Goal: Task Accomplishment & Management: Manage account settings

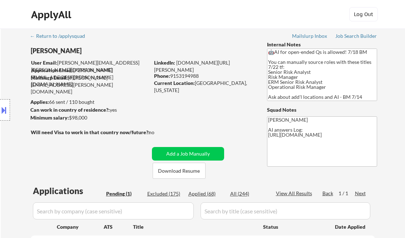
scroll to position [143, 0]
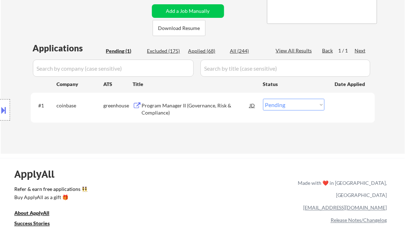
click at [207, 140] on div "Applications Pending (1) Excluded (175) Applied (68) All (244) View All Results…" at bounding box center [203, 91] width 344 height 98
click at [182, 109] on div "Program Manager II (Governance, Risk & Compliance)" at bounding box center [196, 109] width 108 height 14
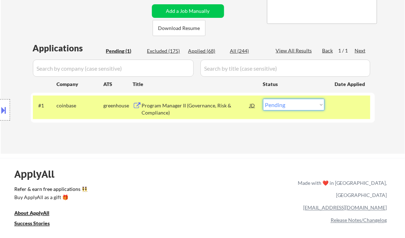
drag, startPoint x: 282, startPoint y: 103, endPoint x: 292, endPoint y: 111, distance: 13.2
click at [282, 103] on select "Choose an option... Pending Applied Excluded (Questions) Excluded (Expired) Exc…" at bounding box center [293, 105] width 61 height 12
select select ""applied""
click at [263, 99] on select "Choose an option... Pending Applied Excluded (Questions) Excluded (Expired) Exc…" at bounding box center [293, 105] width 61 height 12
click at [213, 156] on div "← Return to /applysquad Mailslurp Inbox Job Search Builder Sarahi Borunda User …" at bounding box center [202, 189] width 405 height 664
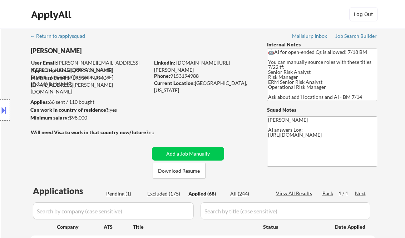
select select ""applied""
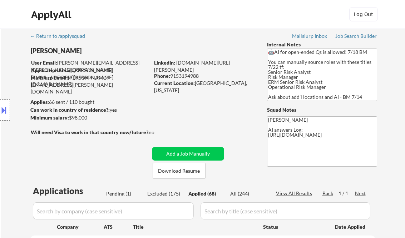
select select ""applied""
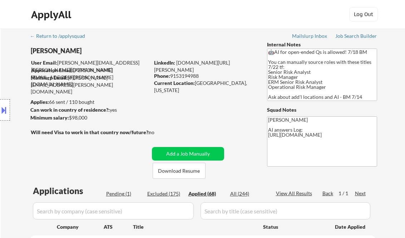
select select ""applied""
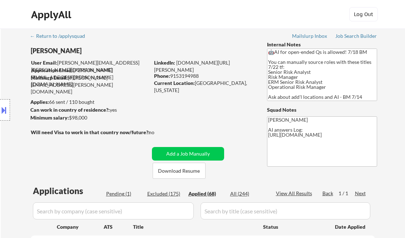
select select ""applied""
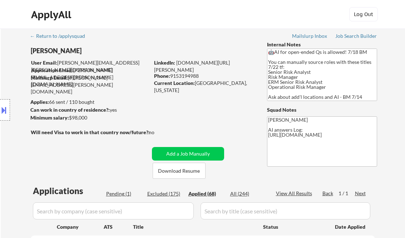
select select ""applied""
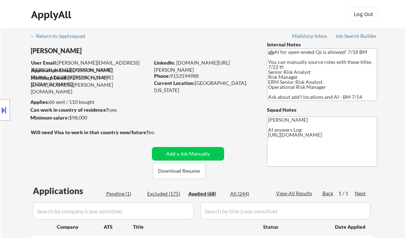
select select ""applied""
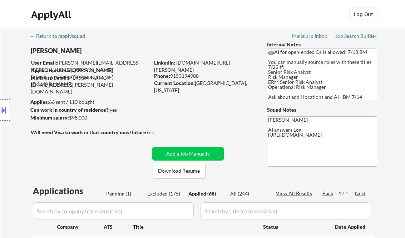
select select ""applied""
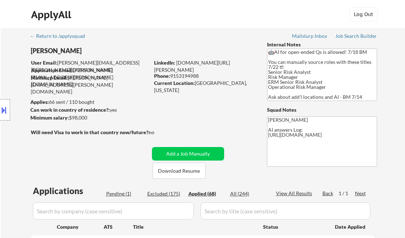
select select ""applied""
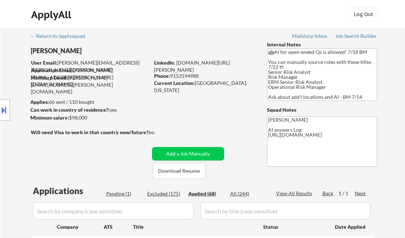
select select ""applied""
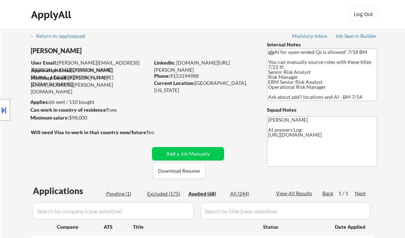
select select ""applied""
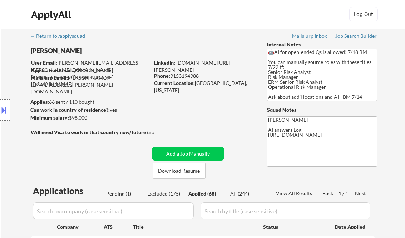
select select ""applied""
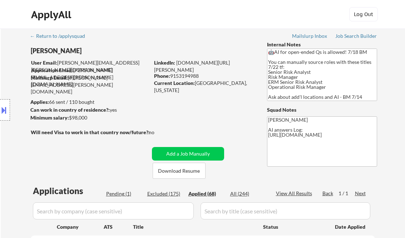
select select ""applied""
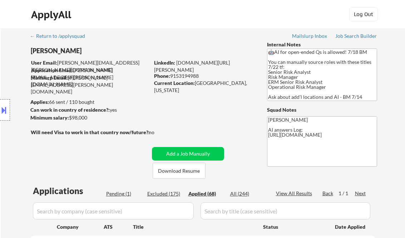
select select ""applied""
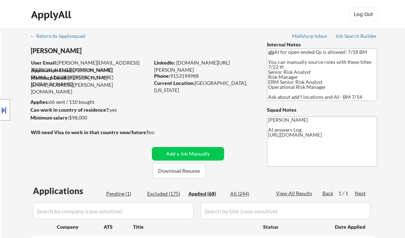
select select ""applied""
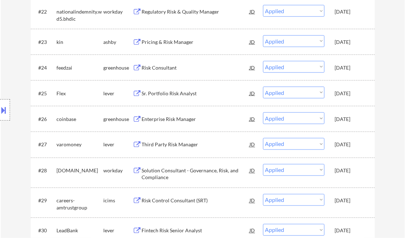
scroll to position [1396, 0]
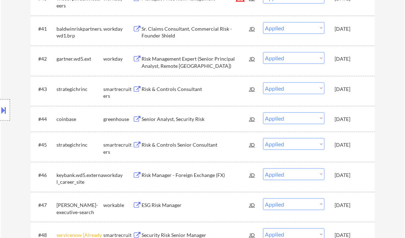
select select ""applied""
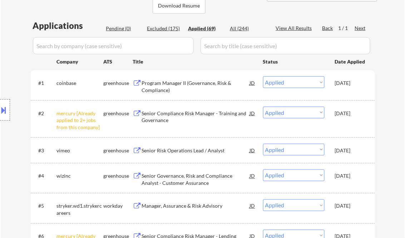
scroll to position [172, 0]
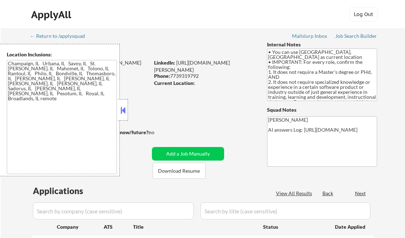
select select ""pending""
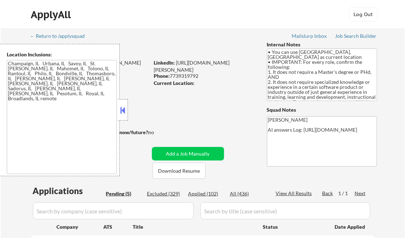
click at [121, 113] on button at bounding box center [123, 110] width 8 height 11
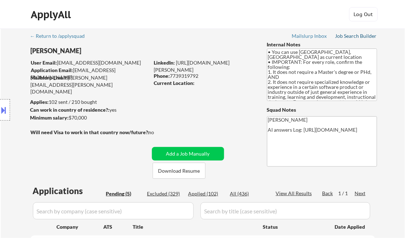
click at [351, 37] on div "Job Search Builder" at bounding box center [356, 36] width 42 height 5
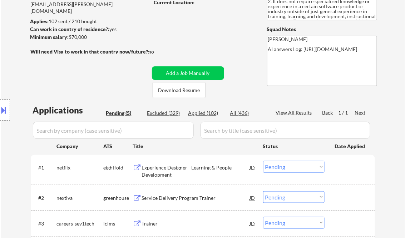
scroll to position [114, 0]
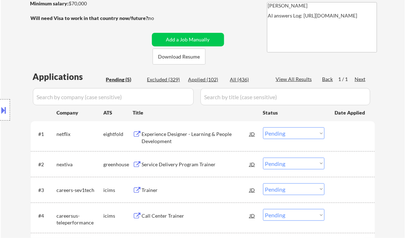
click at [170, 137] on div "Experience Designer - Learning & People Development" at bounding box center [196, 138] width 108 height 14
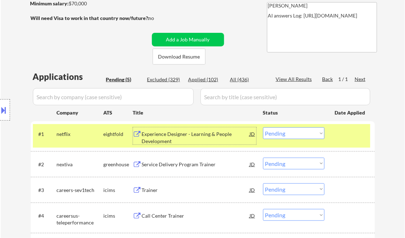
drag, startPoint x: 279, startPoint y: 133, endPoint x: 287, endPoint y: 138, distance: 9.7
click at [279, 133] on select "Choose an option... Pending Applied Excluded (Questions) Excluded (Expired) Exc…" at bounding box center [293, 134] width 61 height 12
click at [263, 128] on select "Choose an option... Pending Applied Excluded (Questions) Excluded (Expired) Exc…" at bounding box center [293, 134] width 61 height 12
click at [181, 164] on div "Service Delivery Program Trainer" at bounding box center [196, 164] width 108 height 7
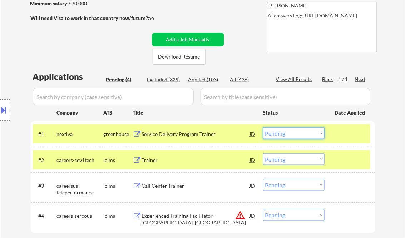
click at [283, 135] on select "Choose an option... Pending Applied Excluded (Questions) Excluded (Expired) Exc…" at bounding box center [293, 134] width 61 height 12
click at [263, 128] on select "Choose an option... Pending Applied Excluded (Questions) Excluded (Expired) Exc…" at bounding box center [293, 134] width 61 height 12
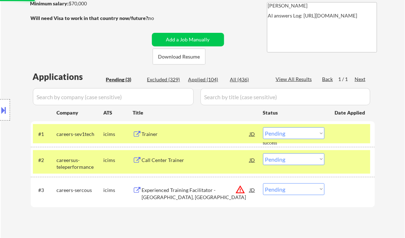
click at [164, 137] on div "Trainer" at bounding box center [196, 134] width 108 height 7
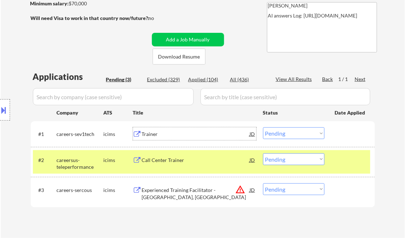
drag, startPoint x: 297, startPoint y: 133, endPoint x: 304, endPoint y: 135, distance: 7.6
click at [297, 133] on select "Choose an option... Pending Applied Excluded (Questions) Excluded (Expired) Exc…" at bounding box center [293, 134] width 61 height 12
click at [263, 128] on select "Choose an option... Pending Applied Excluded (Questions) Excluded (Expired) Exc…" at bounding box center [293, 134] width 61 height 12
click at [183, 161] on div "Call Center Trainer" at bounding box center [196, 160] width 108 height 7
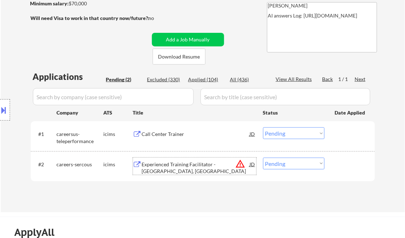
click at [284, 131] on select "Choose an option... Pending Applied Excluded (Questions) Excluded (Expired) Exc…" at bounding box center [293, 134] width 61 height 12
click at [263, 128] on select "Choose an option... Pending Applied Excluded (Questions) Excluded (Expired) Exc…" at bounding box center [293, 134] width 61 height 12
click at [197, 164] on div "Experienced Training Facilitator - Pearl Harbor, HI" at bounding box center [196, 168] width 108 height 14
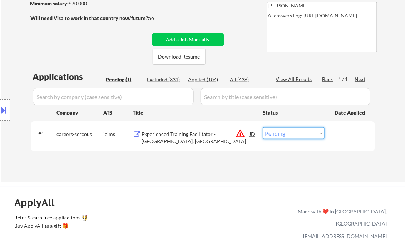
click at [297, 137] on select "Choose an option... Pending Applied Excluded (Questions) Excluded (Expired) Exc…" at bounding box center [293, 134] width 61 height 12
select select ""excluded__location_""
click at [263, 128] on select "Choose an option... Pending Applied Excluded (Questions) Excluded (Expired) Exc…" at bounding box center [293, 134] width 61 height 12
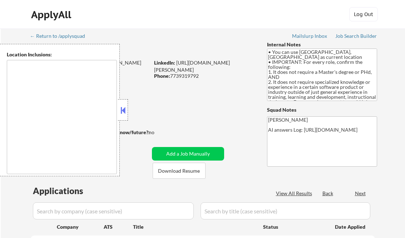
select select ""pending""
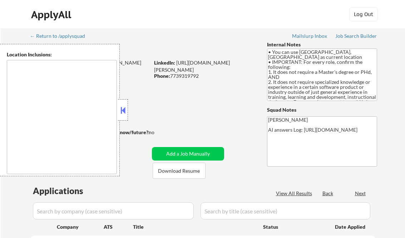
type textarea "Champaign, IL Urbana, IL Savoy, IL St. [PERSON_NAME], IL Mahomet, IL Tolono, IL…"
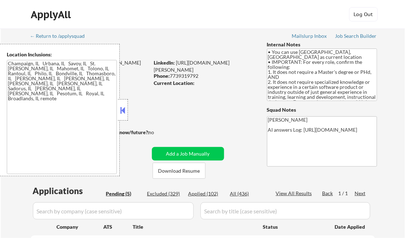
click at [122, 107] on button at bounding box center [123, 110] width 8 height 11
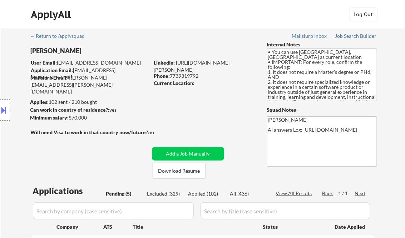
drag, startPoint x: 212, startPoint y: 192, endPoint x: 243, endPoint y: 193, distance: 31.1
click at [212, 192] on div "Applied (102)" at bounding box center [206, 194] width 36 height 7
click at [286, 194] on div "View All Results" at bounding box center [295, 193] width 38 height 7
select select ""applied""
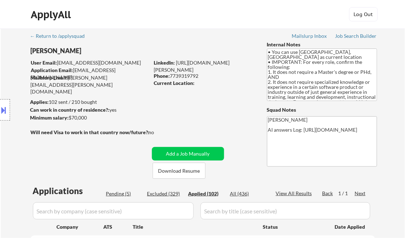
select select ""applied""
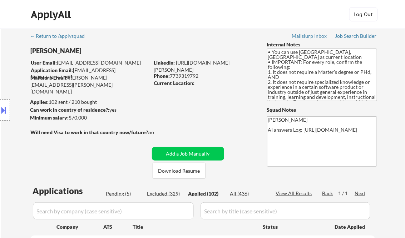
select select ""applied""
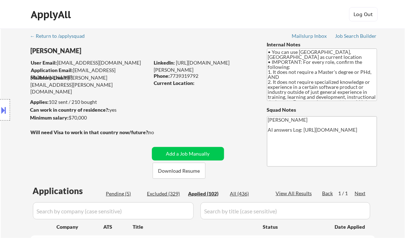
select select ""applied""
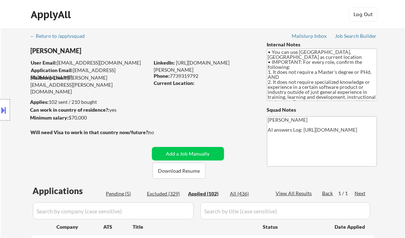
select select ""applied""
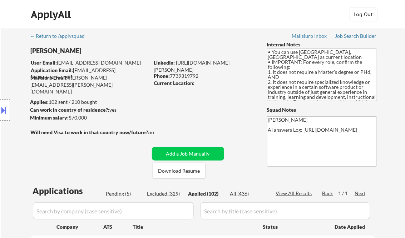
select select ""applied""
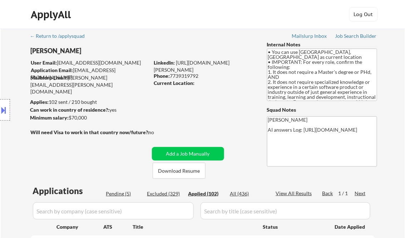
select select ""applied""
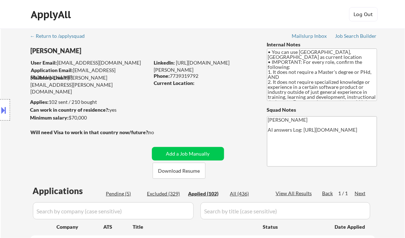
select select ""applied""
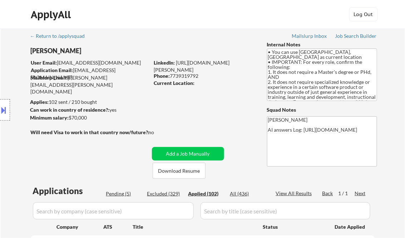
select select ""applied""
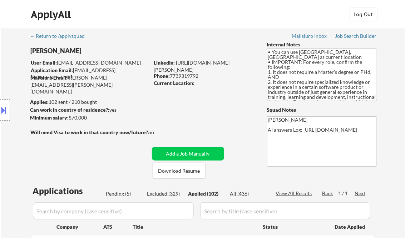
select select ""applied""
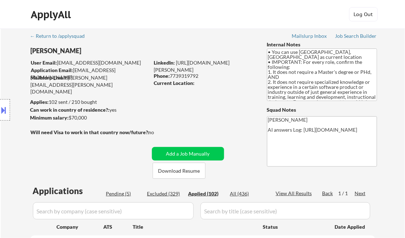
select select ""applied""
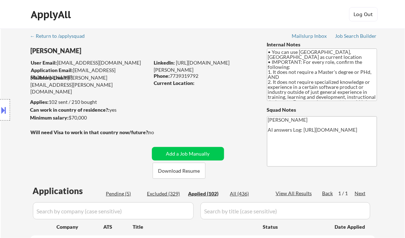
select select ""applied""
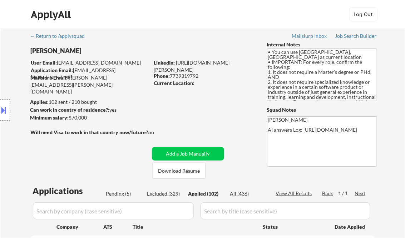
select select ""applied""
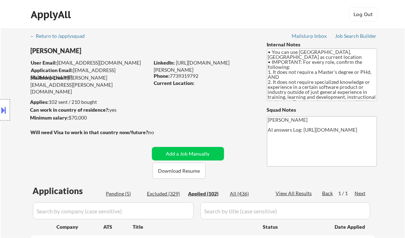
select select ""applied""
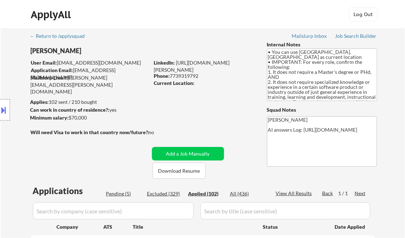
select select ""applied""
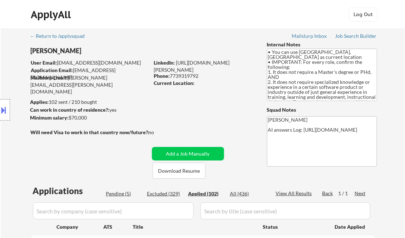
select select ""applied""
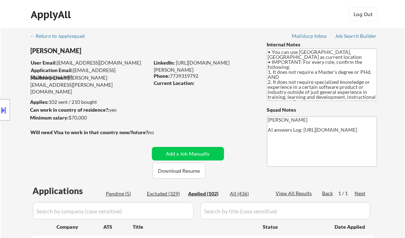
select select ""applied""
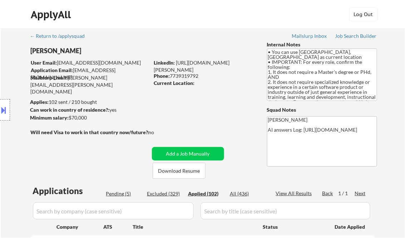
select select ""applied""
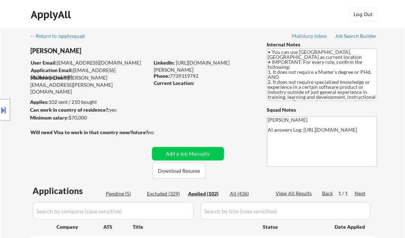
select select ""applied""
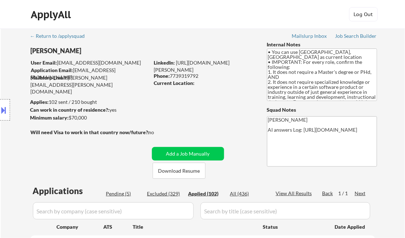
select select ""applied""
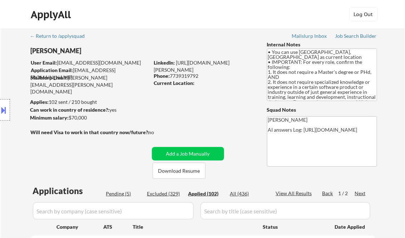
select select ""applied""
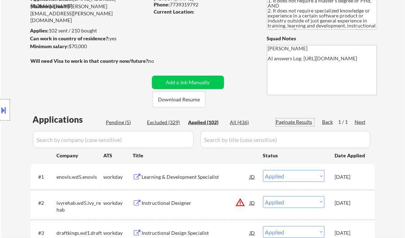
scroll to position [86, 0]
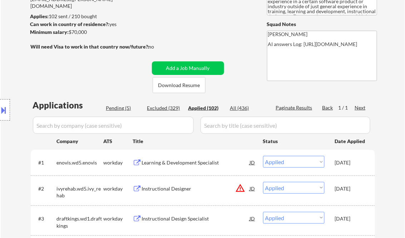
select select ""applied""
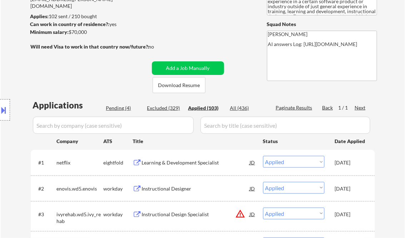
scroll to position [1983, 0]
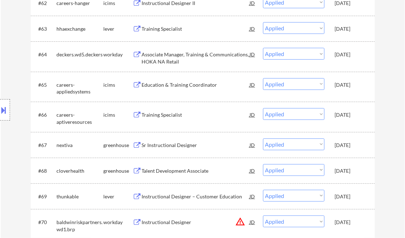
select select ""applied""
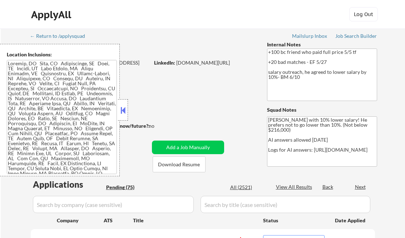
select select ""pending""
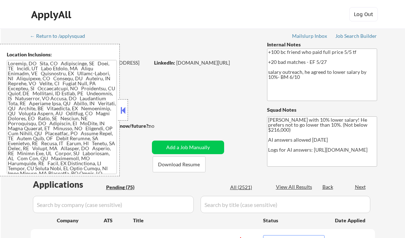
select select ""pending""
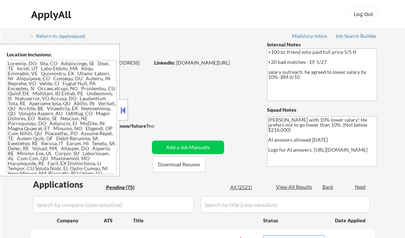
select select ""pending""
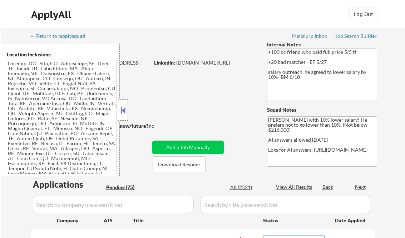
select select ""pending""
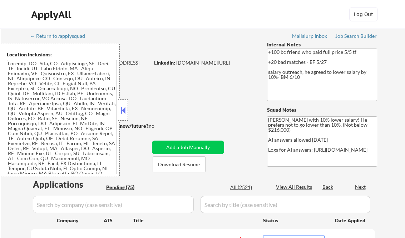
select select ""pending""
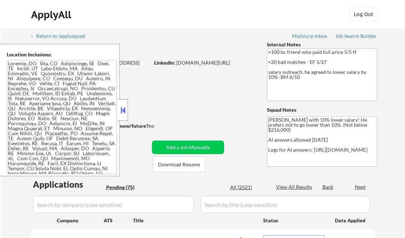
select select ""pending""
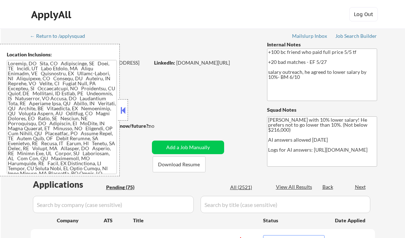
select select ""pending""
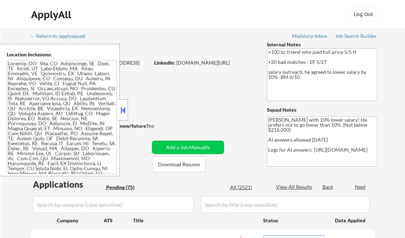
select select ""pending""
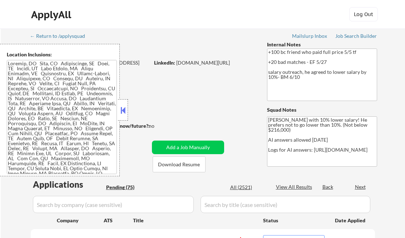
select select ""pending""
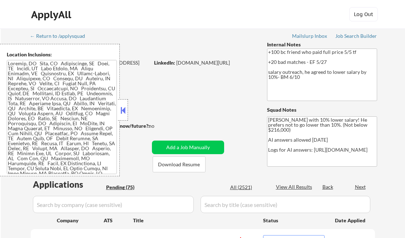
select select ""pending""
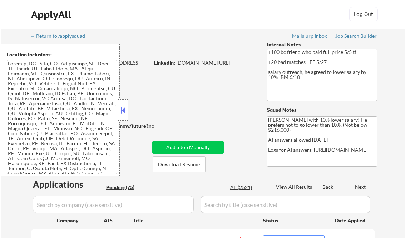
select select ""pending""
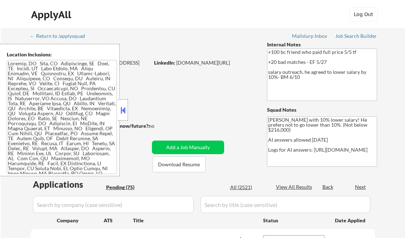
select select ""pending""
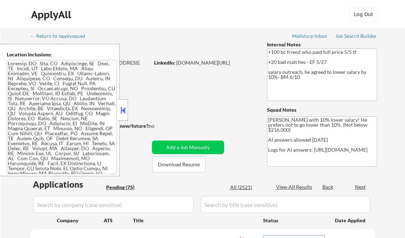
select select ""pending""
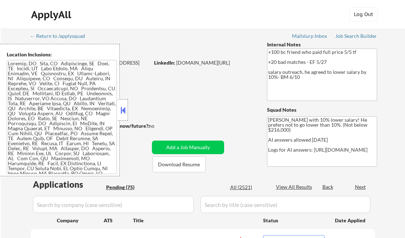
select select ""pending""
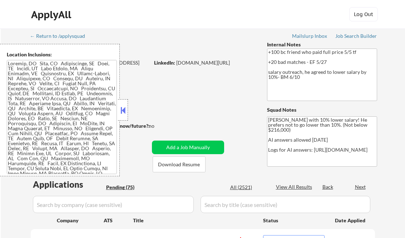
select select ""pending""
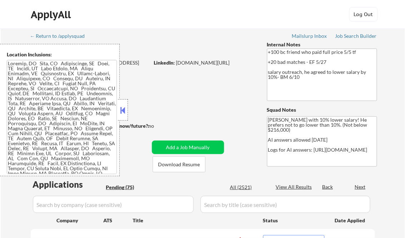
click at [123, 109] on button at bounding box center [123, 110] width 8 height 11
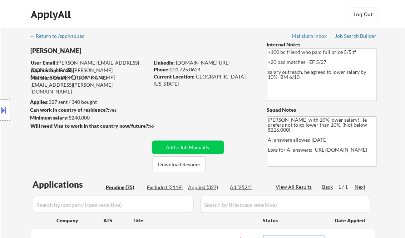
drag, startPoint x: 214, startPoint y: 215, endPoint x: 176, endPoint y: 14, distance: 204.6
click at [176, 14] on div "ApplyAll Log In Sign Up Log Out" at bounding box center [202, 16] width 357 height 18
click at [349, 36] on div "Job Search Builder" at bounding box center [356, 36] width 42 height 5
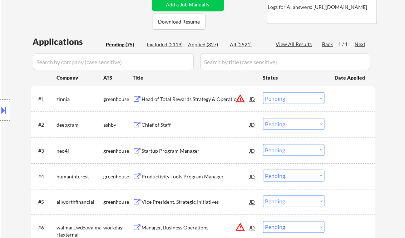
scroll to position [143, 0]
click at [166, 100] on div "Head of Total Rewards Strategy & Operations" at bounding box center [196, 99] width 108 height 7
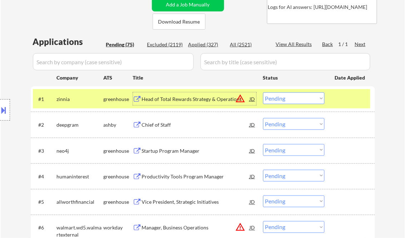
click at [9, 109] on div at bounding box center [5, 109] width 10 height 21
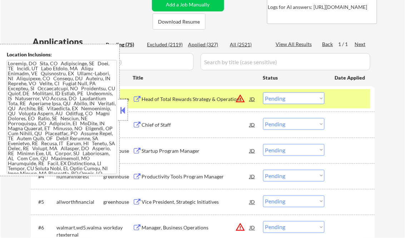
scroll to position [311, 0]
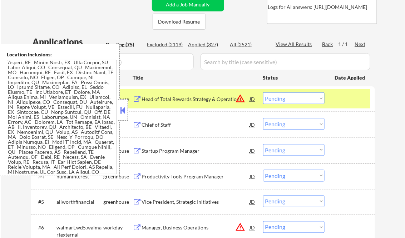
click at [121, 109] on button at bounding box center [123, 110] width 8 height 11
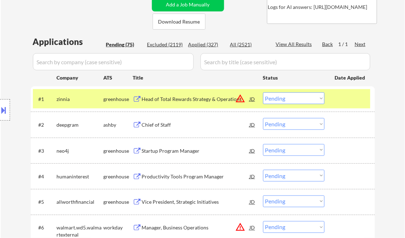
click at [276, 98] on select "Choose an option... Pending Applied Excluded (Questions) Excluded (Expired) Exc…" at bounding box center [293, 99] width 61 height 12
click at [263, 93] on select "Choose an option... Pending Applied Excluded (Questions) Excluded (Expired) Exc…" at bounding box center [293, 99] width 61 height 12
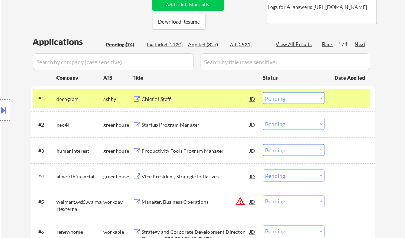
click at [163, 99] on div "Chief of Staff" at bounding box center [196, 99] width 108 height 7
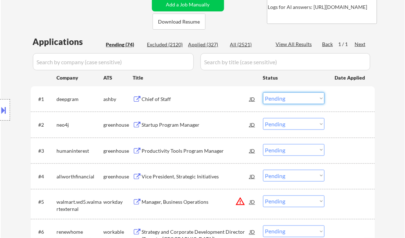
drag, startPoint x: 281, startPoint y: 101, endPoint x: 284, endPoint y: 104, distance: 4.6
click at [281, 101] on select "Choose an option... Pending Applied Excluded (Questions) Excluded (Expired) Exc…" at bounding box center [293, 99] width 61 height 12
click at [263, 93] on select "Choose an option... Pending Applied Excluded (Questions) Excluded (Expired) Exc…" at bounding box center [293, 99] width 61 height 12
click at [162, 126] on div "Startup Program Manager" at bounding box center [196, 125] width 108 height 7
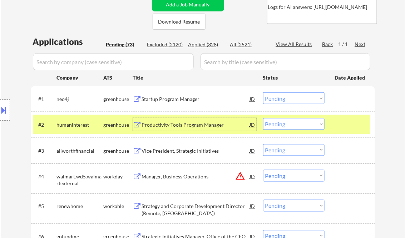
drag, startPoint x: 284, startPoint y: 98, endPoint x: 290, endPoint y: 104, distance: 8.3
click at [284, 98] on select "Choose an option... Pending Applied Excluded (Questions) Excluded (Expired) Exc…" at bounding box center [293, 99] width 61 height 12
click at [263, 93] on select "Choose an option... Pending Applied Excluded (Questions) Excluded (Expired) Exc…" at bounding box center [293, 99] width 61 height 12
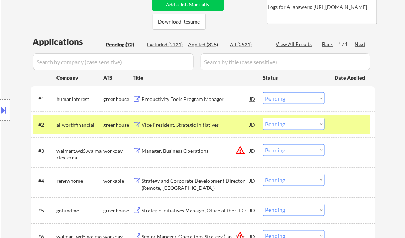
click at [174, 97] on div "Productivity Tools Program Manager" at bounding box center [196, 99] width 108 height 7
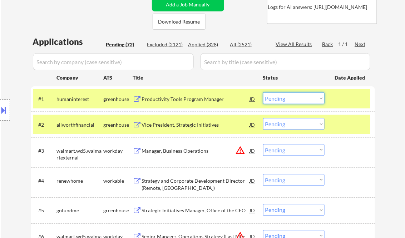
click at [290, 102] on select "Choose an option... Pending Applied Excluded (Questions) Excluded (Expired) Exc…" at bounding box center [293, 99] width 61 height 12
click at [263, 93] on select "Choose an option... Pending Applied Excluded (Questions) Excluded (Expired) Exc…" at bounding box center [293, 99] width 61 height 12
click at [179, 127] on div "Vice President, Strategic Initiatives" at bounding box center [196, 125] width 108 height 7
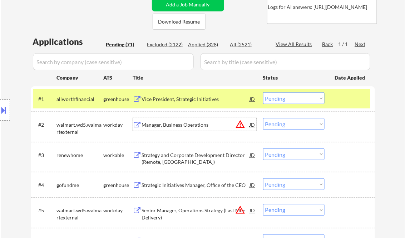
drag, startPoint x: 277, startPoint y: 100, endPoint x: 281, endPoint y: 104, distance: 4.8
click at [277, 100] on select "Choose an option... Pending Applied Excluded (Questions) Excluded (Expired) Exc…" at bounding box center [293, 99] width 61 height 12
click at [263, 93] on select "Choose an option... Pending Applied Excluded (Questions) Excluded (Expired) Exc…" at bounding box center [293, 99] width 61 height 12
click at [186, 124] on div "Manager, Business Operations" at bounding box center [196, 125] width 108 height 7
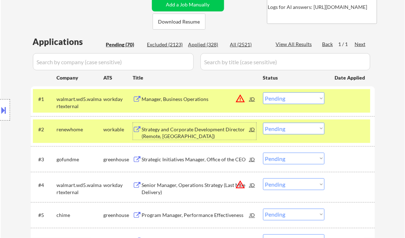
drag, startPoint x: 275, startPoint y: 99, endPoint x: 280, endPoint y: 103, distance: 6.4
click at [275, 99] on select "Choose an option... Pending Applied Excluded (Questions) Excluded (Expired) Exc…" at bounding box center [293, 99] width 61 height 12
click at [263, 93] on select "Choose an option... Pending Applied Excluded (Questions) Excluded (Expired) Exc…" at bounding box center [293, 99] width 61 height 12
click at [181, 135] on div "Strategy and Corporate Development Director (Remote, [GEOGRAPHIC_DATA])" at bounding box center [196, 133] width 108 height 14
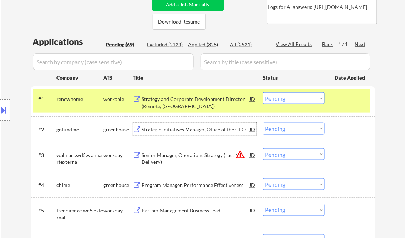
drag, startPoint x: 281, startPoint y: 94, endPoint x: 285, endPoint y: 98, distance: 5.6
click at [281, 94] on select "Choose an option... Pending Applied Excluded (Questions) Excluded (Expired) Exc…" at bounding box center [293, 99] width 61 height 12
click at [263, 93] on select "Choose an option... Pending Applied Excluded (Questions) Excluded (Expired) Exc…" at bounding box center [293, 99] width 61 height 12
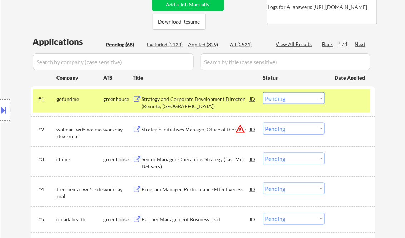
click at [182, 102] on div "Strategy and Corporate Development Director (Remote, [GEOGRAPHIC_DATA])" at bounding box center [196, 103] width 108 height 14
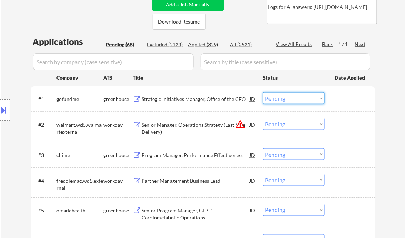
drag, startPoint x: 295, startPoint y: 98, endPoint x: 301, endPoint y: 104, distance: 9.4
click at [295, 98] on select "Choose an option... Pending Applied Excluded (Questions) Excluded (Expired) Exc…" at bounding box center [293, 99] width 61 height 12
click at [263, 93] on select "Choose an option... Pending Applied Excluded (Questions) Excluded (Expired) Exc…" at bounding box center [293, 99] width 61 height 12
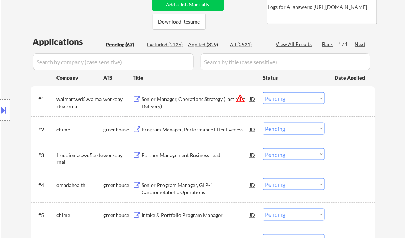
click at [193, 98] on div "Senior Manager, Operations Strategy (Last Mile Delivery)" at bounding box center [196, 103] width 108 height 14
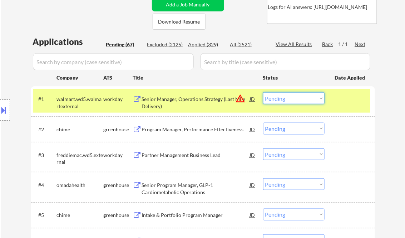
drag, startPoint x: 291, startPoint y: 99, endPoint x: 292, endPoint y: 104, distance: 4.9
click at [291, 99] on select "Choose an option... Pending Applied Excluded (Questions) Excluded (Expired) Exc…" at bounding box center [293, 99] width 61 height 12
click at [263, 93] on select "Choose an option... Pending Applied Excluded (Questions) Excluded (Expired) Exc…" at bounding box center [293, 99] width 61 height 12
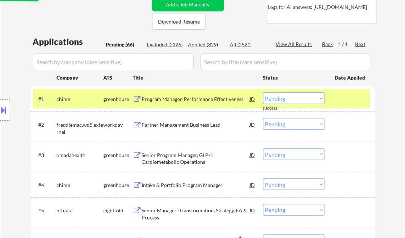
click at [182, 101] on div "Program Manager, Performance Effectiveness" at bounding box center [196, 99] width 108 height 7
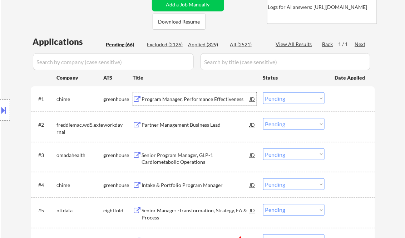
drag, startPoint x: 282, startPoint y: 95, endPoint x: 291, endPoint y: 104, distance: 12.4
click at [282, 95] on select "Choose an option... Pending Applied Excluded (Questions) Excluded (Expired) Exc…" at bounding box center [293, 99] width 61 height 12
click at [263, 93] on select "Choose an option... Pending Applied Excluded (Questions) Excluded (Expired) Exc…" at bounding box center [293, 99] width 61 height 12
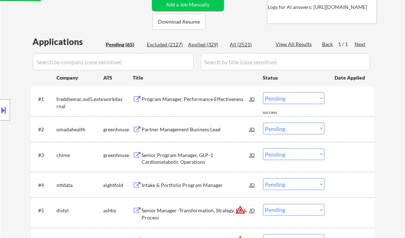
click at [187, 100] on div "Program Manager, Performance Effectiveness" at bounding box center [196, 99] width 108 height 7
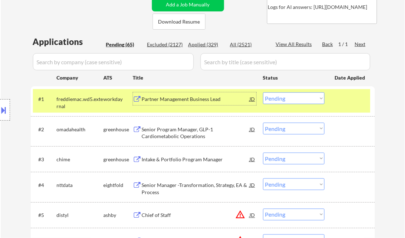
click at [281, 104] on select "Choose an option... Pending Applied Excluded (Questions) Excluded (Expired) Exc…" at bounding box center [293, 99] width 61 height 12
click at [263, 93] on select "Choose an option... Pending Applied Excluded (Questions) Excluded (Expired) Exc…" at bounding box center [293, 99] width 61 height 12
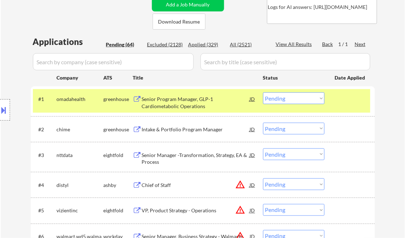
click at [199, 100] on div "Senior Program Manager, GLP-1 Cardiometabolic Operations" at bounding box center [196, 103] width 108 height 14
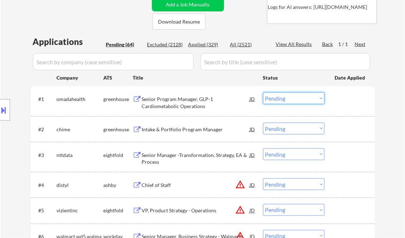
drag, startPoint x: 290, startPoint y: 100, endPoint x: 294, endPoint y: 104, distance: 4.6
click at [290, 100] on select "Choose an option... Pending Applied Excluded (Questions) Excluded (Expired) Exc…" at bounding box center [293, 99] width 61 height 12
click at [263, 93] on select "Choose an option... Pending Applied Excluded (Questions) Excluded (Expired) Exc…" at bounding box center [293, 99] width 61 height 12
click at [188, 126] on div "Intake & Portfolio Program Manager" at bounding box center [196, 129] width 108 height 7
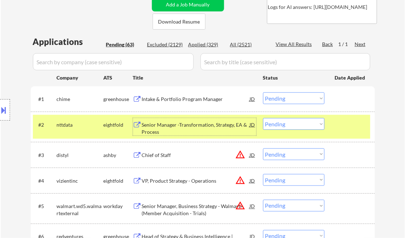
click at [285, 101] on select "Choose an option... Pending Applied Excluded (Questions) Excluded (Expired) Exc…" at bounding box center [293, 99] width 61 height 12
click at [263, 93] on select "Choose an option... Pending Applied Excluded (Questions) Excluded (Expired) Exc…" at bounding box center [293, 99] width 61 height 12
click at [205, 128] on div "Senior Manager -Transformation, Strategy, EA & Process" at bounding box center [196, 129] width 108 height 14
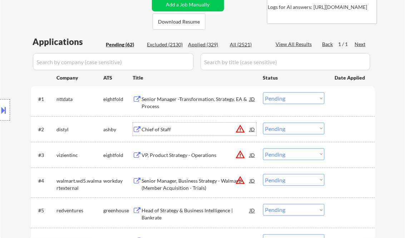
click at [5, 107] on button at bounding box center [4, 110] width 8 height 12
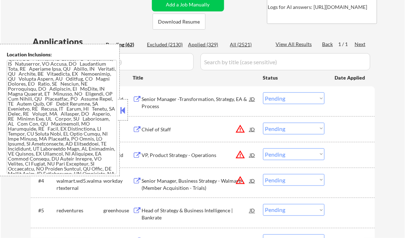
scroll to position [34, 0]
click at [123, 108] on button at bounding box center [123, 110] width 8 height 11
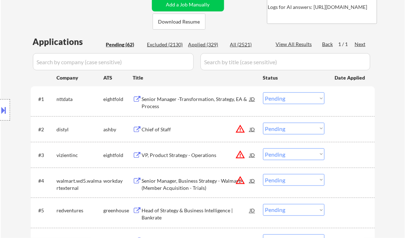
drag, startPoint x: 284, startPoint y: 97, endPoint x: 285, endPoint y: 103, distance: 5.5
click at [284, 97] on select "Choose an option... Pending Applied Excluded (Questions) Excluded (Expired) Exc…" at bounding box center [293, 99] width 61 height 12
click at [263, 93] on select "Choose an option... Pending Applied Excluded (Questions) Excluded (Expired) Exc…" at bounding box center [293, 99] width 61 height 12
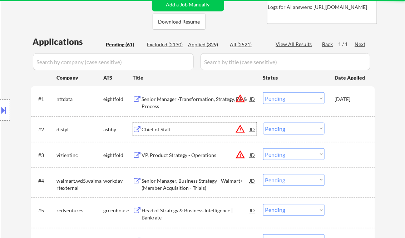
click at [158, 128] on div "Chief of Staff" at bounding box center [196, 129] width 108 height 7
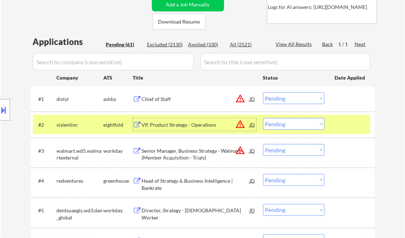
click at [7, 110] on button at bounding box center [4, 110] width 8 height 12
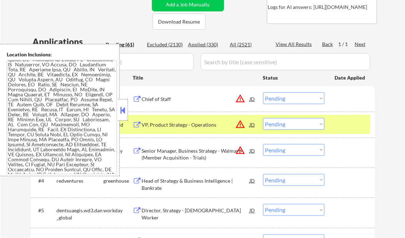
scroll to position [361, 0]
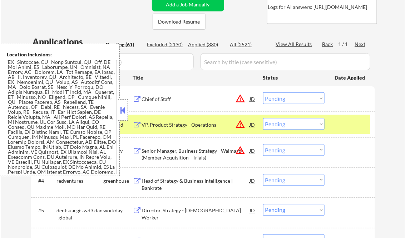
click at [123, 109] on button at bounding box center [123, 110] width 8 height 11
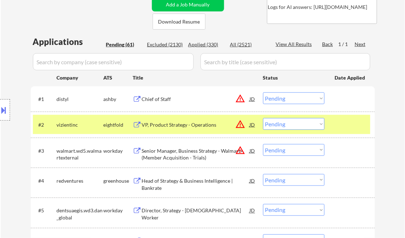
drag, startPoint x: 287, startPoint y: 103, endPoint x: 291, endPoint y: 104, distance: 4.0
click at [287, 103] on select "Choose an option... Pending Applied Excluded (Questions) Excluded (Expired) Exc…" at bounding box center [293, 99] width 61 height 12
click at [172, 100] on div "Chief of Staff" at bounding box center [196, 99] width 108 height 7
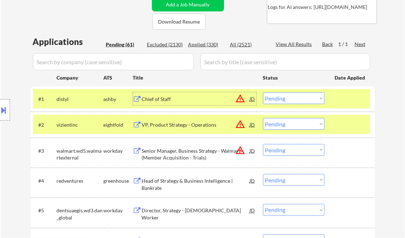
click at [167, 97] on div "Chief of Staff" at bounding box center [196, 99] width 108 height 7
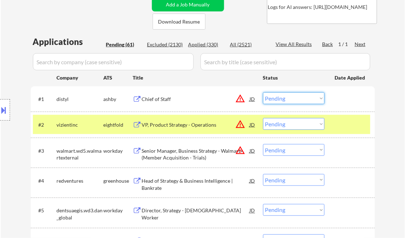
drag, startPoint x: 290, startPoint y: 97, endPoint x: 300, endPoint y: 105, distance: 12.5
click at [290, 97] on select "Choose an option... Pending Applied Excluded (Questions) Excluded (Expired) Exc…" at bounding box center [293, 99] width 61 height 12
click at [263, 93] on select "Choose an option... Pending Applied Excluded (Questions) Excluded (Expired) Exc…" at bounding box center [293, 99] width 61 height 12
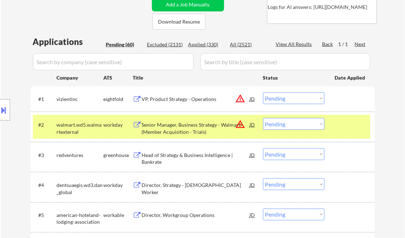
click at [180, 98] on div "VP, Product Strategy - Operations" at bounding box center [196, 99] width 108 height 7
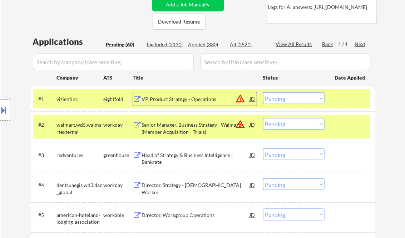
drag, startPoint x: 278, startPoint y: 99, endPoint x: 286, endPoint y: 104, distance: 8.7
click at [278, 99] on select "Choose an option... Pending Applied Excluded (Questions) Excluded (Expired) Exc…" at bounding box center [293, 99] width 61 height 12
click at [263, 93] on select "Choose an option... Pending Applied Excluded (Questions) Excluded (Expired) Exc…" at bounding box center [293, 99] width 61 height 12
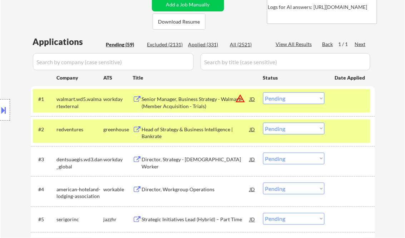
click at [178, 104] on div "Senior Manager, Business Strategy - Walmart+ (Member Acquisition - Trials)" at bounding box center [196, 103] width 108 height 14
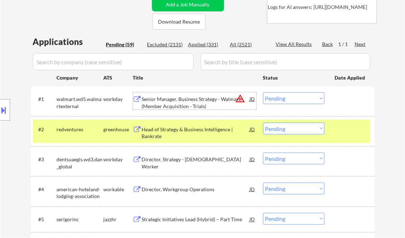
click at [287, 99] on select "Choose an option... Pending Applied Excluded (Questions) Excluded (Expired) Exc…" at bounding box center [293, 99] width 61 height 12
click at [263, 93] on select "Choose an option... Pending Applied Excluded (Questions) Excluded (Expired) Exc…" at bounding box center [293, 99] width 61 height 12
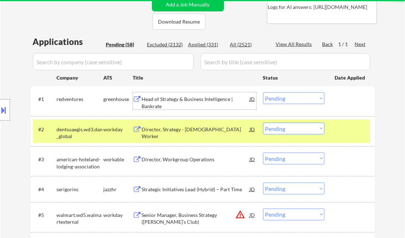
click at [193, 106] on div "Head of Strategy & Business Intelligence | Bankrate" at bounding box center [196, 103] width 108 height 14
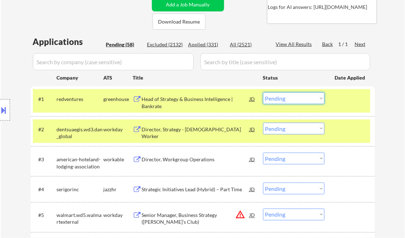
click at [283, 95] on select "Choose an option... Pending Applied Excluded (Questions) Excluded (Expired) Exc…" at bounding box center [293, 99] width 61 height 12
click at [263, 93] on select "Choose an option... Pending Applied Excluded (Questions) Excluded (Expired) Exc…" at bounding box center [293, 99] width 61 height 12
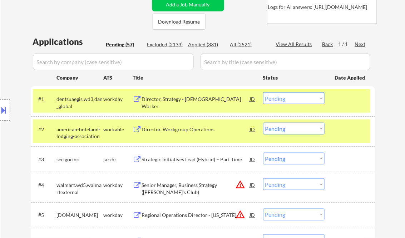
drag, startPoint x: 290, startPoint y: 99, endPoint x: 295, endPoint y: 104, distance: 6.9
click at [290, 99] on select "Choose an option... Pending Applied Excluded (Questions) Excluded (Expired) Exc…" at bounding box center [293, 99] width 61 height 12
click at [263, 93] on select "Choose an option... Pending Applied Excluded (Questions) Excluded (Expired) Exc…" at bounding box center [293, 99] width 61 height 12
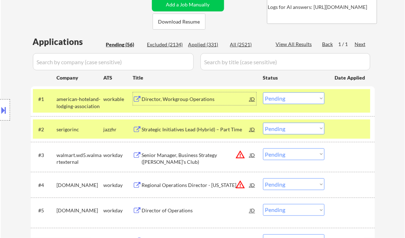
click at [156, 100] on div "Director, Workgroup Operations" at bounding box center [196, 99] width 108 height 7
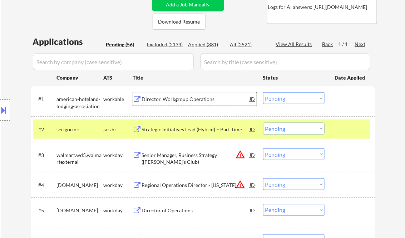
click at [308, 103] on select "Choose an option... Pending Applied Excluded (Questions) Excluded (Expired) Exc…" at bounding box center [293, 99] width 61 height 12
click at [263, 93] on select "Choose an option... Pending Applied Excluded (Questions) Excluded (Expired) Exc…" at bounding box center [293, 99] width 61 height 12
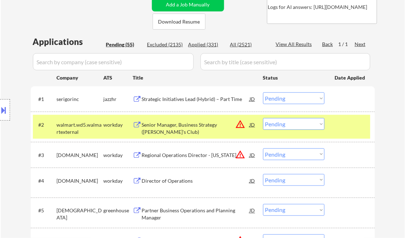
drag, startPoint x: 294, startPoint y: 99, endPoint x: 296, endPoint y: 104, distance: 5.9
click at [294, 99] on select "Choose an option... Pending Applied Excluded (Questions) Excluded (Expired) Exc…" at bounding box center [293, 99] width 61 height 12
click at [263, 93] on select "Choose an option... Pending Applied Excluded (Questions) Excluded (Expired) Exc…" at bounding box center [293, 99] width 61 height 12
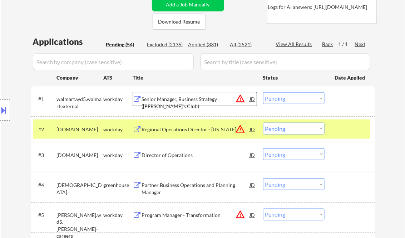
click at [174, 98] on div "Senior Manager, Business Strategy (Sam's Club)" at bounding box center [196, 103] width 108 height 14
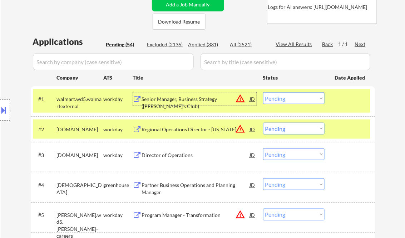
click at [290, 97] on select "Choose an option... Pending Applied Excluded (Questions) Excluded (Expired) Exc…" at bounding box center [293, 99] width 61 height 12
click at [263, 93] on select "Choose an option... Pending Applied Excluded (Questions) Excluded (Expired) Exc…" at bounding box center [293, 99] width 61 height 12
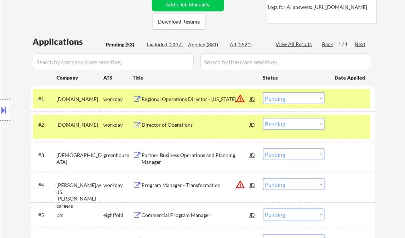
click at [296, 102] on select "Choose an option... Pending Applied Excluded (Questions) Excluded (Expired) Exc…" at bounding box center [293, 99] width 61 height 12
click at [167, 100] on div "Regional Operations Director - Kansas" at bounding box center [196, 99] width 108 height 7
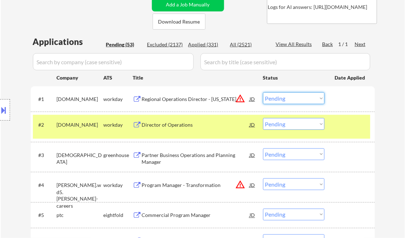
click at [290, 100] on select "Choose an option... Pending Applied Excluded (Questions) Excluded (Expired) Exc…" at bounding box center [293, 99] width 61 height 12
click at [263, 93] on select "Choose an option... Pending Applied Excluded (Questions) Excluded (Expired) Exc…" at bounding box center [293, 99] width 61 height 12
click at [161, 127] on div "Director of Operations" at bounding box center [196, 125] width 108 height 7
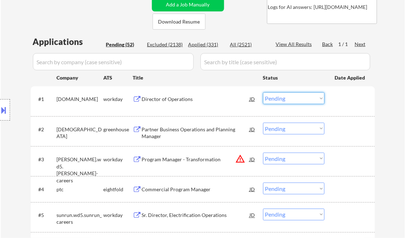
drag, startPoint x: 284, startPoint y: 98, endPoint x: 286, endPoint y: 103, distance: 5.4
click at [284, 98] on select "Choose an option... Pending Applied Excluded (Questions) Excluded (Expired) Exc…" at bounding box center [293, 99] width 61 height 12
click at [263, 93] on select "Choose an option... Pending Applied Excluded (Questions) Excluded (Expired) Exc…" at bounding box center [293, 99] width 61 height 12
click at [162, 129] on div "Partner Business Operations and Planning Manager" at bounding box center [196, 133] width 108 height 14
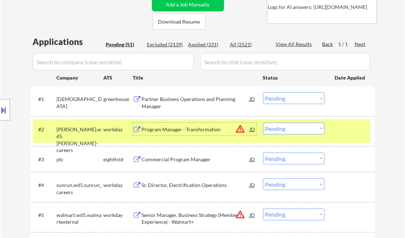
click at [288, 99] on select "Choose an option... Pending Applied Excluded (Questions) Excluded (Expired) Exc…" at bounding box center [293, 99] width 61 height 12
click at [263, 93] on select "Choose an option... Pending Applied Excluded (Questions) Excluded (Expired) Exc…" at bounding box center [293, 99] width 61 height 12
click at [200, 131] on div "Program Manager - Transformation" at bounding box center [196, 129] width 108 height 7
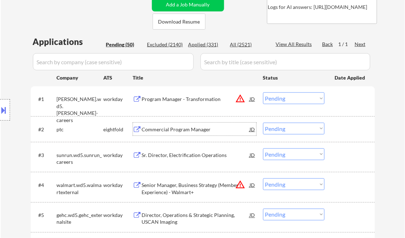
click at [283, 99] on select "Choose an option... Pending Applied Excluded (Questions) Excluded (Expired) Exc…" at bounding box center [293, 99] width 61 height 12
click at [263, 93] on select "Choose an option... Pending Applied Excluded (Questions) Excluded (Expired) Exc…" at bounding box center [293, 99] width 61 height 12
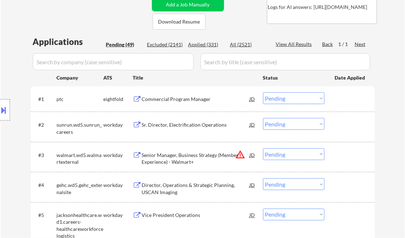
click at [179, 99] on div "Commercial Program Manager" at bounding box center [196, 99] width 108 height 7
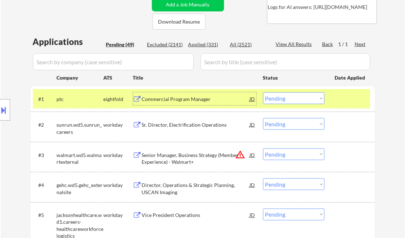
click at [282, 100] on select "Choose an option... Pending Applied Excluded (Questions) Excluded (Expired) Exc…" at bounding box center [293, 99] width 61 height 12
click at [263, 93] on select "Choose an option... Pending Applied Excluded (Questions) Excluded (Expired) Exc…" at bounding box center [293, 99] width 61 height 12
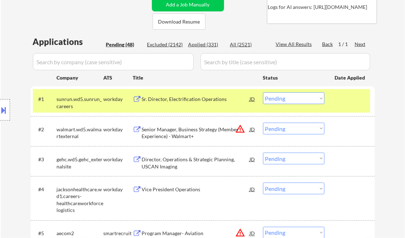
click at [201, 103] on div "Sr. Director, Electrification Operations" at bounding box center [196, 99] width 108 height 13
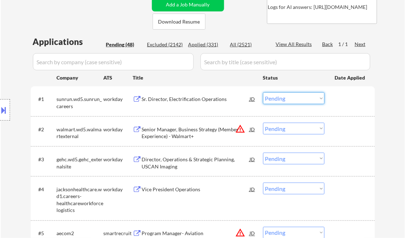
drag, startPoint x: 287, startPoint y: 99, endPoint x: 288, endPoint y: 104, distance: 5.0
click at [287, 99] on select "Choose an option... Pending Applied Excluded (Questions) Excluded (Expired) Exc…" at bounding box center [293, 99] width 61 height 12
click at [263, 93] on select "Choose an option... Pending Applied Excluded (Questions) Excluded (Expired) Exc…" at bounding box center [293, 99] width 61 height 12
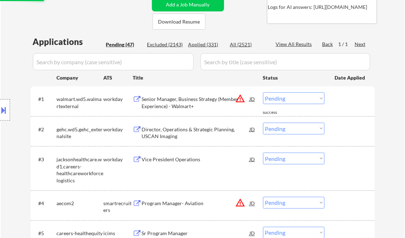
click at [179, 102] on div "Senior Manager, Business Strategy (Member Experience) - Walmart+" at bounding box center [196, 103] width 108 height 14
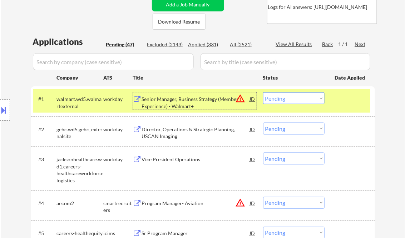
drag, startPoint x: 0, startPoint y: 110, endPoint x: 9, endPoint y: 113, distance: 9.0
click at [4, 109] on button at bounding box center [4, 110] width 8 height 12
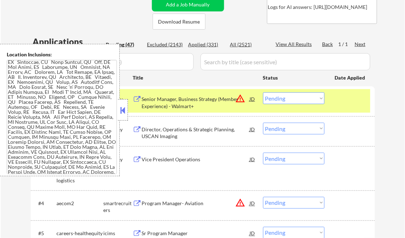
scroll to position [176, 0]
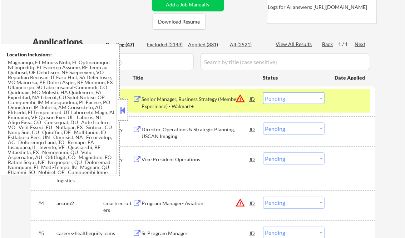
click at [123, 109] on button at bounding box center [123, 110] width 8 height 11
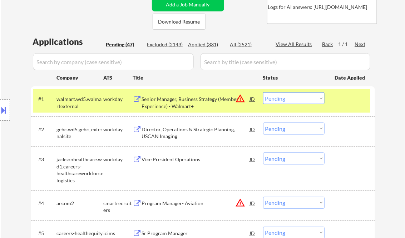
drag, startPoint x: 274, startPoint y: 97, endPoint x: 281, endPoint y: 99, distance: 7.7
click at [274, 97] on select "Choose an option... Pending Applied Excluded (Questions) Excluded (Expired) Exc…" at bounding box center [293, 99] width 61 height 12
click at [263, 93] on select "Choose an option... Pending Applied Excluded (Questions) Excluded (Expired) Exc…" at bounding box center [293, 99] width 61 height 12
select select ""pending""
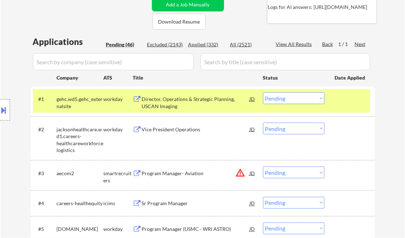
click at [180, 102] on div "Director, Operations & Strategic Planning, USCAN Imaging" at bounding box center [196, 103] width 108 height 14
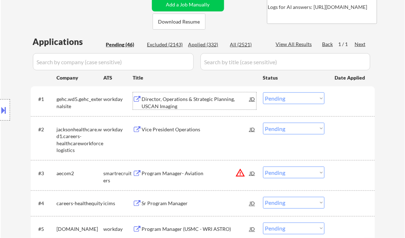
scroll to position [200, 0]
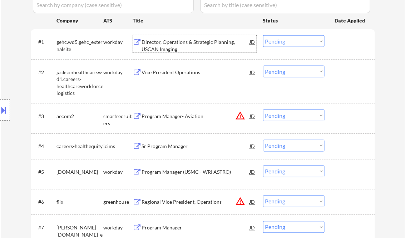
click at [167, 114] on div "Program Manager- Aviation" at bounding box center [196, 116] width 108 height 7
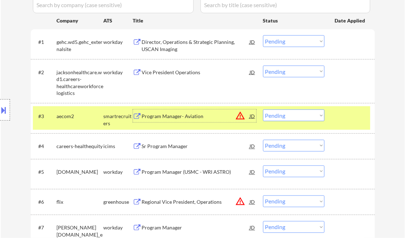
click at [290, 118] on select "Choose an option... Pending Applied Excluded (Questions) Excluded (Expired) Exc…" at bounding box center [293, 116] width 61 height 12
click at [263, 110] on select "Choose an option... Pending Applied Excluded (Questions) Excluded (Expired) Exc…" at bounding box center [293, 116] width 61 height 12
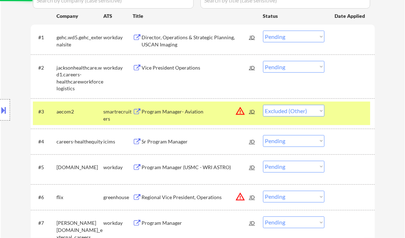
scroll to position [229, 0]
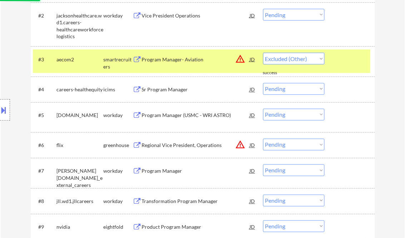
select select ""pending""
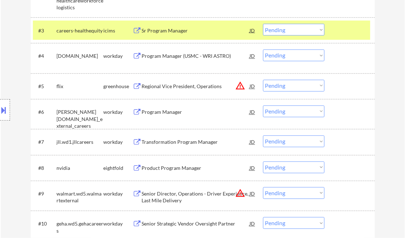
click at [189, 87] on div "Regional Vice President, Operations" at bounding box center [196, 86] width 108 height 7
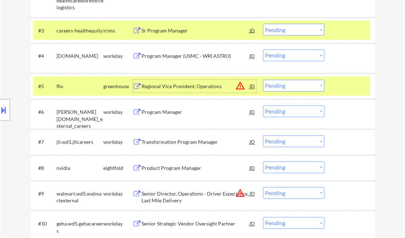
click at [4, 108] on button at bounding box center [4, 110] width 8 height 12
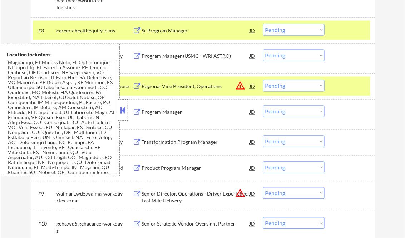
scroll to position [1470, 0]
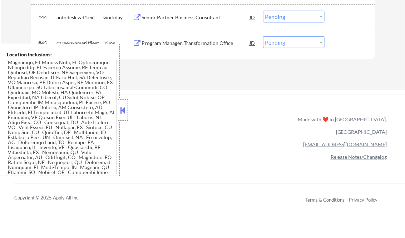
click at [125, 114] on button at bounding box center [123, 110] width 8 height 11
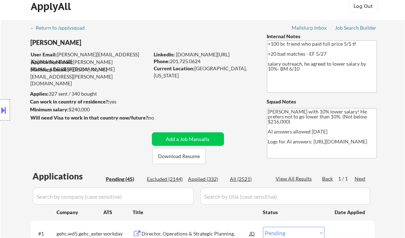
scroll to position [114, 0]
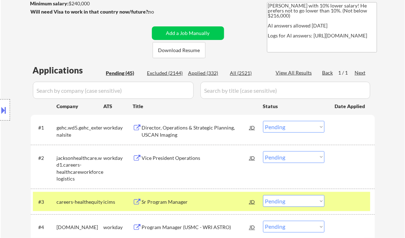
drag, startPoint x: 306, startPoint y: 128, endPoint x: 309, endPoint y: 132, distance: 5.1
click at [306, 128] on select "Choose an option... Pending Applied Excluded (Questions) Excluded (Expired) Exc…" at bounding box center [293, 127] width 61 height 12
click at [263, 121] on select "Choose an option... Pending Applied Excluded (Questions) Excluded (Expired) Exc…" at bounding box center [293, 127] width 61 height 12
click at [160, 160] on div "Vice President Operations" at bounding box center [196, 158] width 108 height 7
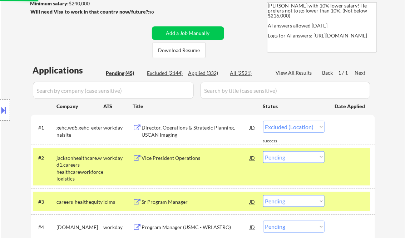
select select ""pending""
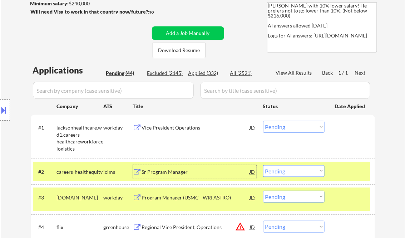
scroll to position [143, 0]
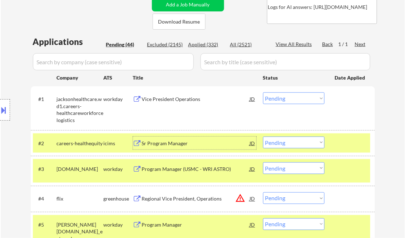
click at [288, 199] on select "Choose an option... Pending Applied Excluded (Questions) Excluded (Expired) Exc…" at bounding box center [293, 199] width 61 height 12
click at [263, 193] on select "Choose an option... Pending Applied Excluded (Questions) Excluded (Expired) Exc…" at bounding box center [293, 199] width 61 height 12
select select ""pending""
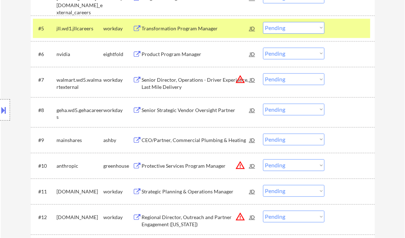
scroll to position [372, 0]
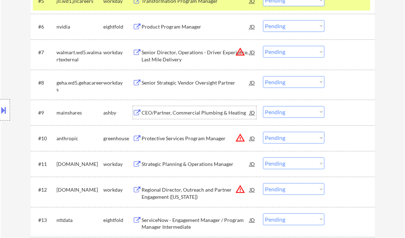
click at [179, 112] on div "CEO/Partner, Commercial Plumbing & Heating" at bounding box center [196, 112] width 108 height 7
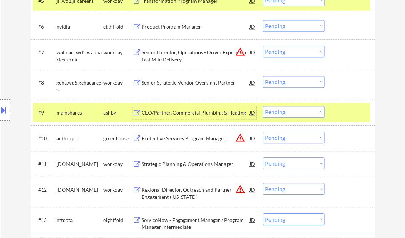
click at [290, 112] on select "Choose an option... Pending Applied Excluded (Questions) Excluded (Expired) Exc…" at bounding box center [293, 112] width 61 height 12
click at [263, 106] on select "Choose an option... Pending Applied Excluded (Questions) Excluded (Expired) Exc…" at bounding box center [293, 112] width 61 height 12
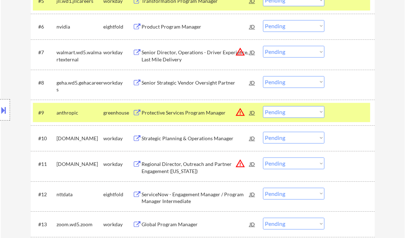
click at [178, 114] on div "Protective Services Program Manager" at bounding box center [196, 112] width 108 height 7
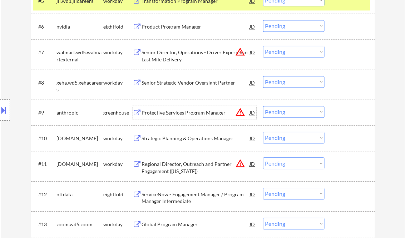
click at [287, 116] on select "Choose an option... Pending Applied Excluded (Questions) Excluded (Expired) Exc…" at bounding box center [293, 112] width 61 height 12
click at [263, 106] on select "Choose an option... Pending Applied Excluded (Questions) Excluded (Expired) Exc…" at bounding box center [293, 112] width 61 height 12
select select ""pending""
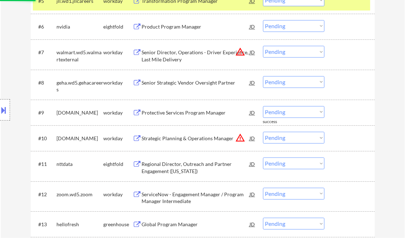
scroll to position [458, 0]
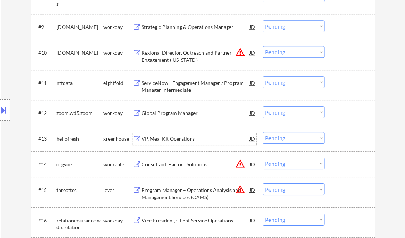
click at [173, 138] on div "VP, Meal Kit Operations" at bounding box center [196, 138] width 108 height 7
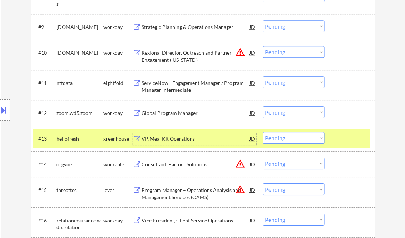
drag, startPoint x: 282, startPoint y: 140, endPoint x: 287, endPoint y: 145, distance: 6.6
click at [282, 140] on select "Choose an option... Pending Applied Excluded (Questions) Excluded (Expired) Exc…" at bounding box center [293, 138] width 61 height 12
click at [263, 132] on select "Choose an option... Pending Applied Excluded (Questions) Excluded (Expired) Exc…" at bounding box center [293, 138] width 61 height 12
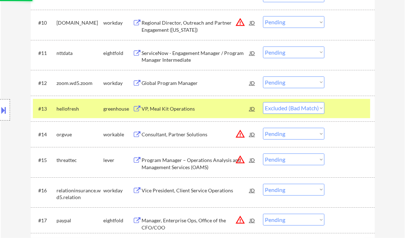
scroll to position [515, 0]
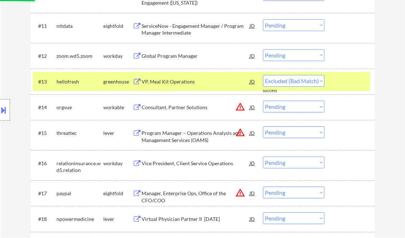
select select ""pending""
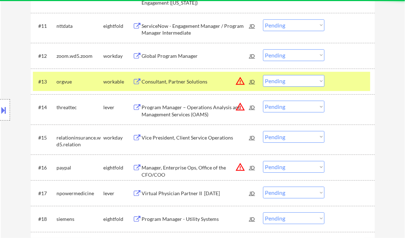
click at [193, 111] on div "Program Manager – Operations Analysis and Management Services (OAMS)" at bounding box center [196, 111] width 108 height 14
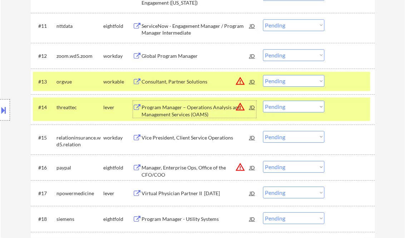
drag, startPoint x: 283, startPoint y: 108, endPoint x: 287, endPoint y: 114, distance: 6.7
click at [283, 108] on select "Choose an option... Pending Applied Excluded (Questions) Excluded (Expired) Exc…" at bounding box center [293, 107] width 61 height 12
click at [263, 101] on select "Choose an option... Pending Applied Excluded (Questions) Excluded (Expired) Exc…" at bounding box center [293, 107] width 61 height 12
select select ""pending""
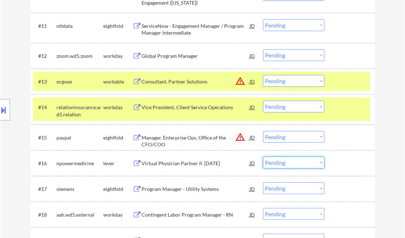
drag, startPoint x: 295, startPoint y: 167, endPoint x: 297, endPoint y: 170, distance: 4.2
click at [295, 167] on select "Choose an option... Pending Applied Excluded (Questions) Excluded (Expired) Exc…" at bounding box center [293, 163] width 61 height 12
click at [263, 157] on select "Choose an option... Pending Applied Excluded (Questions) Excluded (Expired) Exc…" at bounding box center [293, 163] width 61 height 12
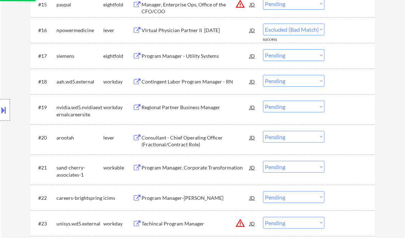
select select ""pending""
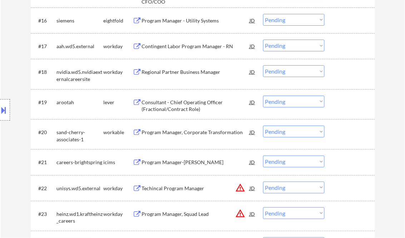
click at [185, 110] on div "Consultant - Chief Operating Officer (Fractional/Contract Role)" at bounding box center [196, 106] width 108 height 14
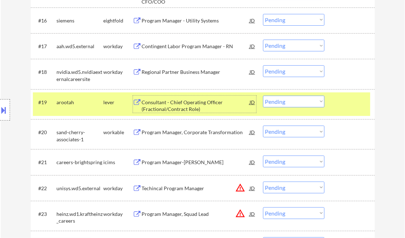
click at [289, 100] on select "Choose an option... Pending Applied Excluded (Questions) Excluded (Expired) Exc…" at bounding box center [293, 102] width 61 height 12
click at [263, 96] on select "Choose an option... Pending Applied Excluded (Questions) Excluded (Expired) Exc…" at bounding box center [293, 102] width 61 height 12
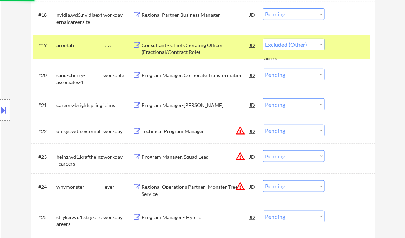
select select ""pending""
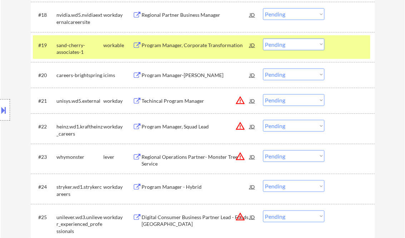
click at [174, 161] on div "Regional Operations Partner- Monster Tree Service" at bounding box center [196, 161] width 108 height 14
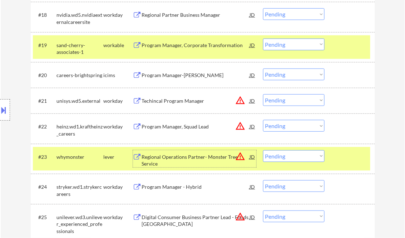
click at [288, 158] on select "Choose an option... Pending Applied Excluded (Questions) Excluded (Expired) Exc…" at bounding box center [293, 157] width 61 height 12
click at [263, 151] on select "Choose an option... Pending Applied Excluded (Questions) Excluded (Expired) Exc…" at bounding box center [293, 157] width 61 height 12
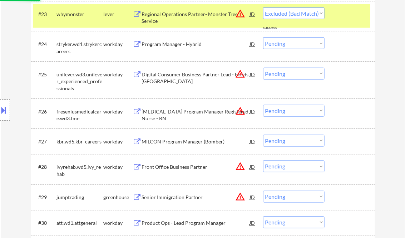
select select ""pending""
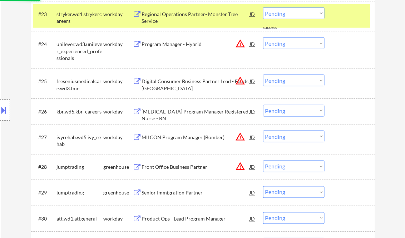
scroll to position [887, 0]
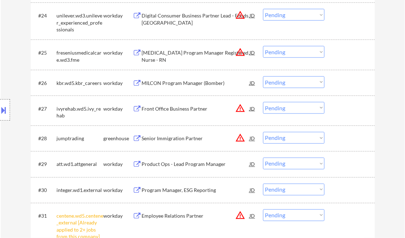
click at [177, 139] on div "Senior Immigration Partner" at bounding box center [196, 138] width 108 height 7
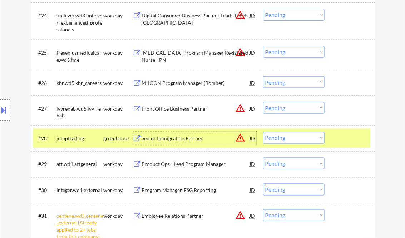
drag, startPoint x: 285, startPoint y: 141, endPoint x: 289, endPoint y: 142, distance: 4.5
click at [285, 141] on select "Choose an option... Pending Applied Excluded (Questions) Excluded (Expired) Exc…" at bounding box center [293, 138] width 61 height 12
click at [263, 132] on select "Choose an option... Pending Applied Excluded (Questions) Excluded (Expired) Exc…" at bounding box center [293, 138] width 61 height 12
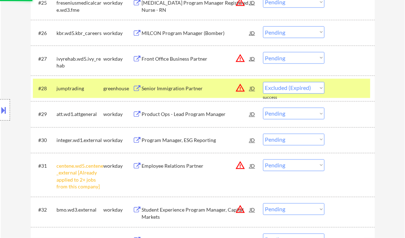
scroll to position [944, 0]
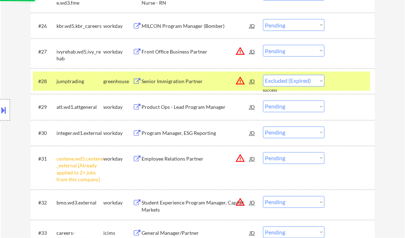
select select ""pending""
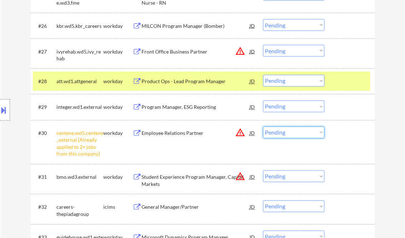
drag, startPoint x: 295, startPoint y: 135, endPoint x: 298, endPoint y: 138, distance: 4.3
click at [295, 135] on select "Choose an option... Pending Applied Excluded (Questions) Excluded (Expired) Exc…" at bounding box center [293, 133] width 61 height 12
click at [263, 127] on select "Choose an option... Pending Applied Excluded (Questions) Excluded (Expired) Exc…" at bounding box center [293, 133] width 61 height 12
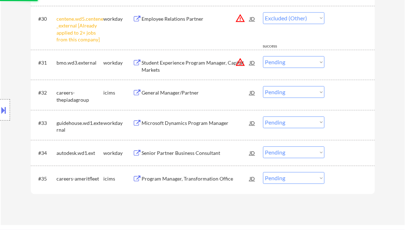
select select ""pending""
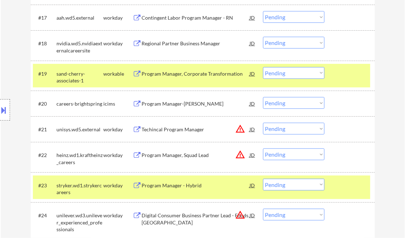
scroll to position [672, 0]
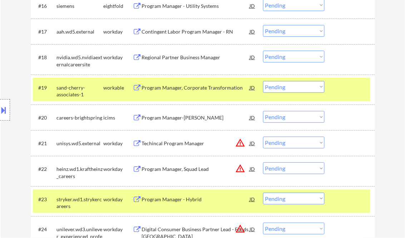
click at [179, 89] on div "Program Manager, Corporate Transformation" at bounding box center [196, 87] width 108 height 7
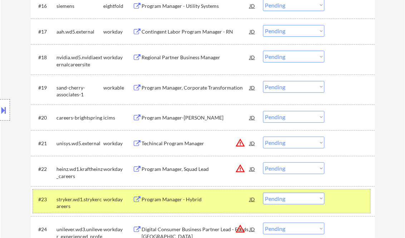
click at [338, 206] on div "#23 stryker.wd1.strykercareers workday Program Manager - Hybrid JD warning_ambe…" at bounding box center [201, 202] width 337 height 24
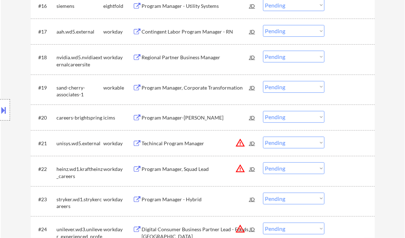
drag, startPoint x: 275, startPoint y: 87, endPoint x: 284, endPoint y: 92, distance: 11.2
click at [275, 87] on select "Choose an option... Pending Applied Excluded (Questions) Excluded (Expired) Exc…" at bounding box center [293, 87] width 61 height 12
click at [263, 81] on select "Choose an option... Pending Applied Excluded (Questions) Excluded (Expired) Exc…" at bounding box center [293, 87] width 61 height 12
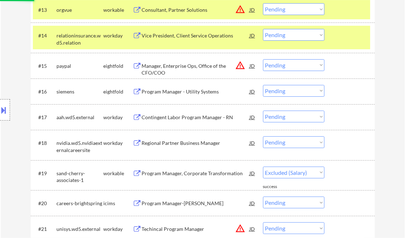
select select ""pending""
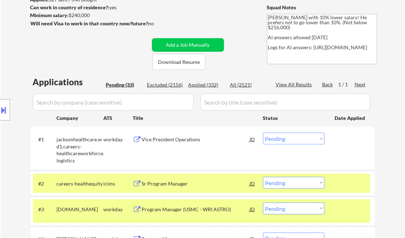
scroll to position [186, 0]
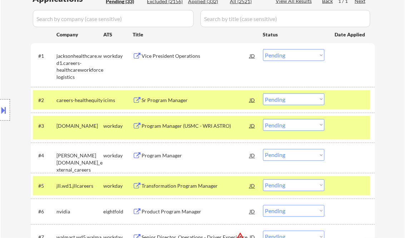
click at [175, 54] on div "Vice President Operations" at bounding box center [196, 56] width 108 height 7
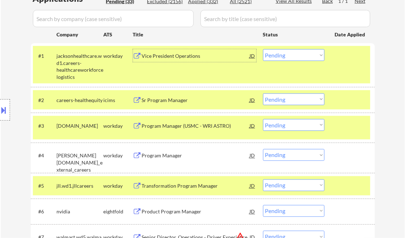
click at [289, 55] on select "Choose an option... Pending Applied Excluded (Questions) Excluded (Expired) Exc…" at bounding box center [293, 55] width 61 height 12
click at [263, 49] on select "Choose an option... Pending Applied Excluded (Questions) Excluded (Expired) Exc…" at bounding box center [293, 55] width 61 height 12
click at [338, 73] on div "#1 jacksonhealthcare.wd1.careers-healthcareworkforcelogistics workday Vice Pres…" at bounding box center [201, 65] width 337 height 38
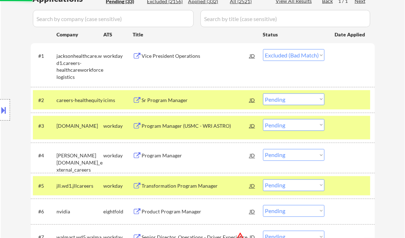
click at [346, 98] on div at bounding box center [350, 100] width 31 height 13
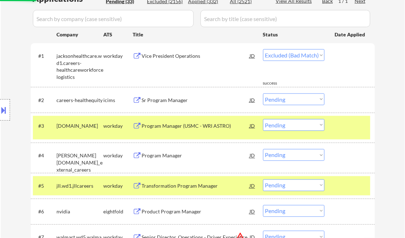
click at [348, 129] on div at bounding box center [350, 125] width 31 height 13
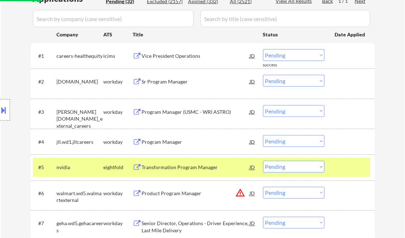
click at [349, 166] on div at bounding box center [350, 167] width 31 height 13
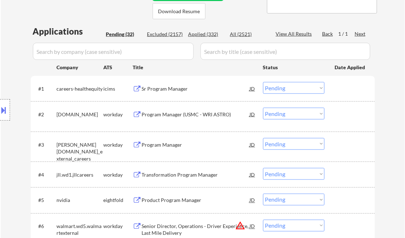
scroll to position [100, 0]
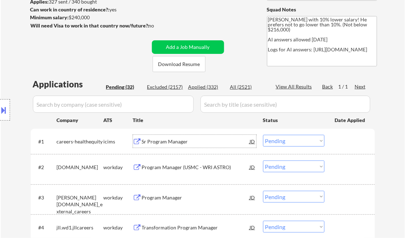
click at [166, 143] on div "Sr Program Manager" at bounding box center [196, 141] width 108 height 7
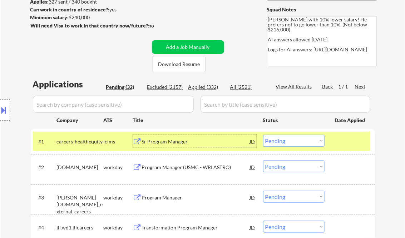
scroll to position [158, 0]
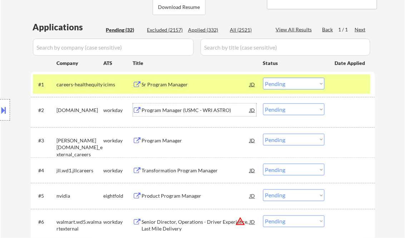
click at [182, 111] on div "Program Manager (USMC - WRI ASTRO)" at bounding box center [196, 110] width 108 height 7
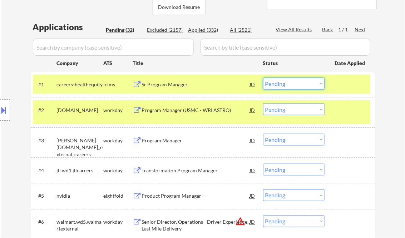
drag, startPoint x: 294, startPoint y: 81, endPoint x: 302, endPoint y: 89, distance: 11.4
click at [294, 81] on select "Choose an option... Pending Applied Excluded (Questions) Excluded (Expired) Exc…" at bounding box center [293, 84] width 61 height 12
click at [263, 78] on select "Choose an option... Pending Applied Excluded (Questions) Excluded (Expired) Exc…" at bounding box center [293, 84] width 61 height 12
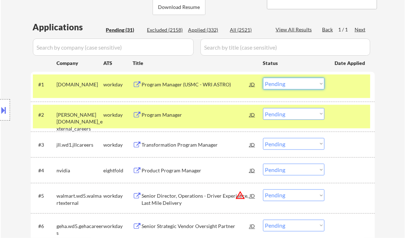
click at [294, 82] on select "Choose an option... Pending Applied Excluded (Questions) Excluded (Expired) Exc…" at bounding box center [293, 84] width 61 height 12
click at [263, 78] on select "Choose an option... Pending Applied Excluded (Questions) Excluded (Expired) Exc…" at bounding box center [293, 84] width 61 height 12
click at [165, 115] on div "Program Manager" at bounding box center [196, 115] width 108 height 7
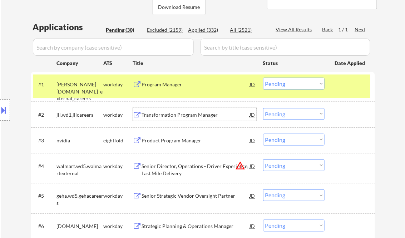
click at [182, 114] on div "Transformation Program Manager" at bounding box center [196, 115] width 108 height 7
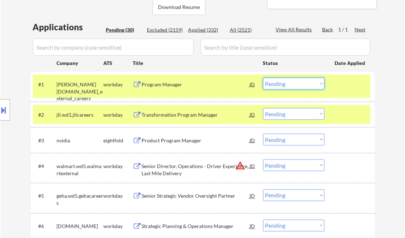
drag, startPoint x: 286, startPoint y: 83, endPoint x: 295, endPoint y: 90, distance: 11.1
click at [286, 83] on select "Choose an option... Pending Applied Excluded (Questions) Excluded (Expired) Exc…" at bounding box center [293, 84] width 61 height 12
click at [288, 86] on select "Choose an option... Pending Applied Excluded (Questions) Excluded (Expired) Exc…" at bounding box center [293, 84] width 61 height 12
click at [263, 78] on select "Choose an option... Pending Applied Excluded (Questions) Excluded (Expired) Exc…" at bounding box center [293, 84] width 61 height 12
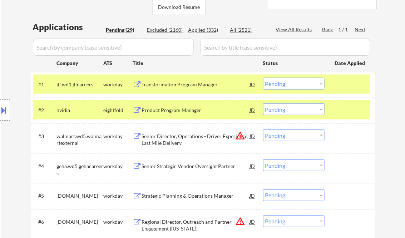
drag, startPoint x: 280, startPoint y: 83, endPoint x: 291, endPoint y: 90, distance: 13.5
click at [280, 83] on select "Choose an option... Pending Applied Excluded (Questions) Excluded (Expired) Exc…" at bounding box center [293, 84] width 61 height 12
click at [263, 78] on select "Choose an option... Pending Applied Excluded (Questions) Excluded (Expired) Exc…" at bounding box center [293, 84] width 61 height 12
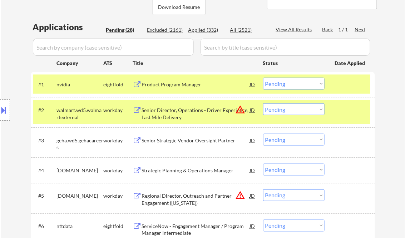
click at [172, 86] on div "Product Program Manager" at bounding box center [196, 84] width 108 height 7
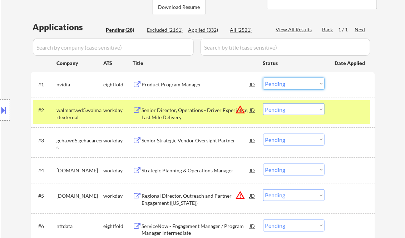
drag, startPoint x: 297, startPoint y: 85, endPoint x: 302, endPoint y: 89, distance: 6.3
click at [297, 85] on select "Choose an option... Pending Applied Excluded (Questions) Excluded (Expired) Exc…" at bounding box center [293, 84] width 61 height 12
click at [263, 78] on select "Choose an option... Pending Applied Excluded (Questions) Excluded (Expired) Exc…" at bounding box center [293, 84] width 61 height 12
click at [187, 115] on div "Senior Director, Operations - Driver Experience, Last Mile Delivery" at bounding box center [196, 114] width 108 height 14
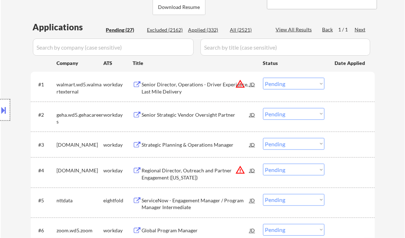
click at [5, 104] on div at bounding box center [5, 109] width 10 height 21
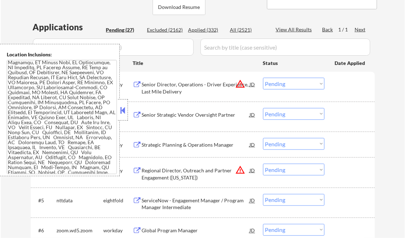
click at [122, 112] on button at bounding box center [123, 110] width 8 height 11
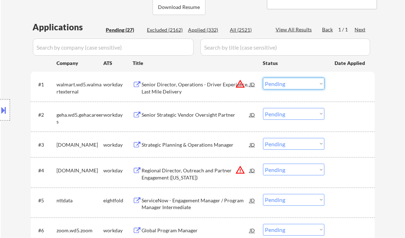
drag, startPoint x: 281, startPoint y: 83, endPoint x: 285, endPoint y: 88, distance: 6.3
click at [281, 83] on select "Choose an option... Pending Applied Excluded (Questions) Excluded (Expired) Exc…" at bounding box center [293, 84] width 61 height 12
click at [263, 78] on select "Choose an option... Pending Applied Excluded (Questions) Excluded (Expired) Exc…" at bounding box center [293, 84] width 61 height 12
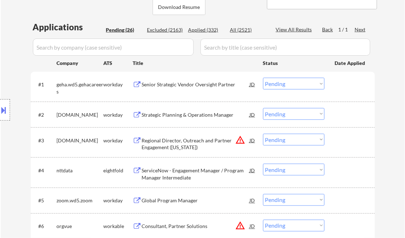
click at [183, 83] on div "Senior Strategic Vendor Oversight Partner" at bounding box center [196, 84] width 108 height 7
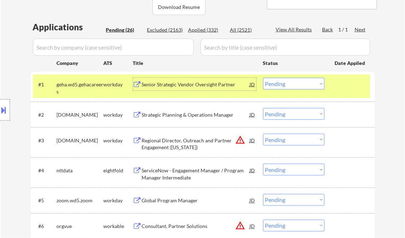
click at [282, 80] on select "Choose an option... Pending Applied Excluded (Questions) Excluded (Expired) Exc…" at bounding box center [293, 84] width 61 height 12
click at [263, 78] on select "Choose an option... Pending Applied Excluded (Questions) Excluded (Expired) Exc…" at bounding box center [293, 84] width 61 height 12
click at [187, 115] on div "Strategic Planning & Operations Manager" at bounding box center [196, 115] width 108 height 7
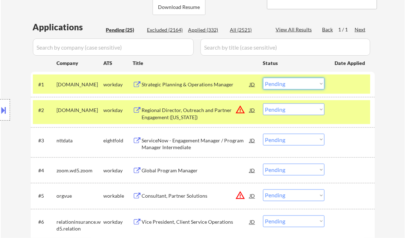
drag, startPoint x: 294, startPoint y: 84, endPoint x: 299, endPoint y: 90, distance: 7.3
click at [294, 84] on select "Choose an option... Pending Applied Excluded (Questions) Excluded (Expired) Exc…" at bounding box center [293, 84] width 61 height 12
click at [263, 78] on select "Choose an option... Pending Applied Excluded (Questions) Excluded (Expired) Exc…" at bounding box center [293, 84] width 61 height 12
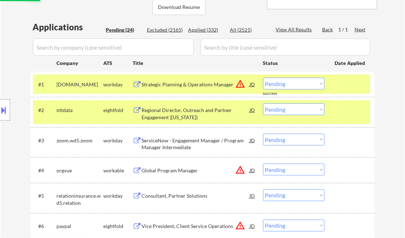
click at [167, 87] on div "Strategic Planning & Operations Manager" at bounding box center [196, 84] width 108 height 7
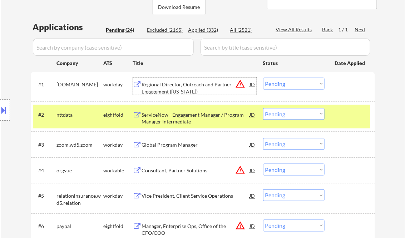
click at [287, 84] on select "Choose an option... Pending Applied Excluded (Questions) Excluded (Expired) Exc…" at bounding box center [293, 84] width 61 height 12
click at [263, 78] on select "Choose an option... Pending Applied Excluded (Questions) Excluded (Expired) Exc…" at bounding box center [293, 84] width 61 height 12
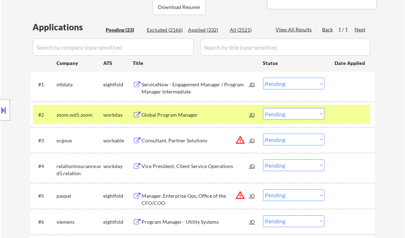
click at [182, 94] on div "ServiceNow - Engagement Manager / Program Manager Intermediate" at bounding box center [196, 88] width 108 height 14
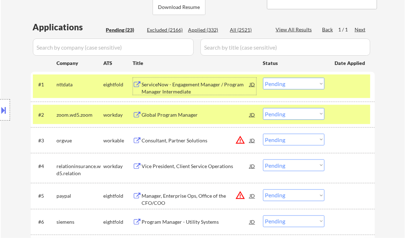
click at [277, 84] on select "Choose an option... Pending Applied Excluded (Questions) Excluded (Expired) Exc…" at bounding box center [293, 84] width 61 height 12
click at [263, 78] on select "Choose an option... Pending Applied Excluded (Questions) Excluded (Expired) Exc…" at bounding box center [293, 84] width 61 height 12
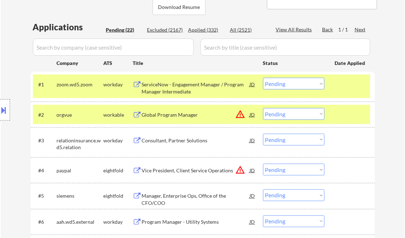
click at [183, 88] on div "ServiceNow - Engagement Manager / Program Manager Intermediate" at bounding box center [196, 88] width 108 height 14
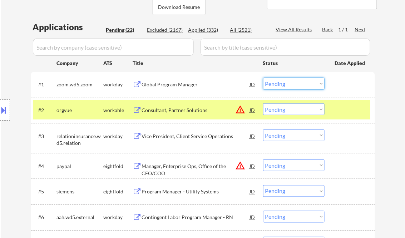
click at [275, 84] on select "Choose an option... Pending Applied Excluded (Questions) Excluded (Expired) Exc…" at bounding box center [293, 84] width 61 height 12
click at [263, 78] on select "Choose an option... Pending Applied Excluded (Questions) Excluded (Expired) Exc…" at bounding box center [293, 84] width 61 height 12
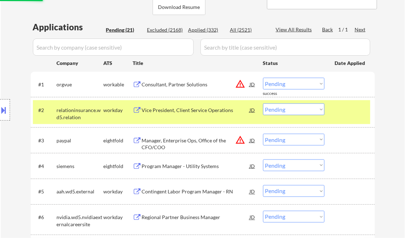
click at [176, 87] on div "Consultant, Partner Solutions" at bounding box center [196, 84] width 108 height 7
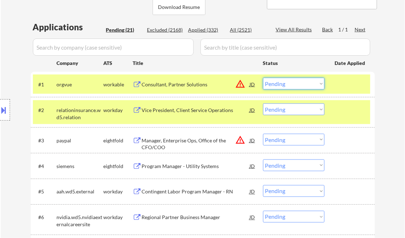
drag, startPoint x: 282, startPoint y: 84, endPoint x: 290, endPoint y: 90, distance: 9.9
click at [282, 84] on select "Choose an option... Pending Applied Excluded (Questions) Excluded (Expired) Exc…" at bounding box center [293, 84] width 61 height 12
click at [263, 78] on select "Choose an option... Pending Applied Excluded (Questions) Excluded (Expired) Exc…" at bounding box center [293, 84] width 61 height 12
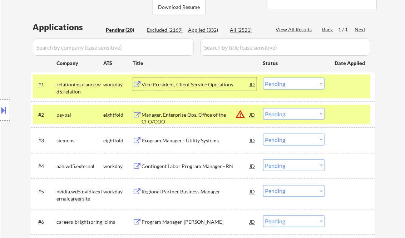
click at [179, 82] on div "Vice President, Client Service Operations" at bounding box center [196, 84] width 108 height 7
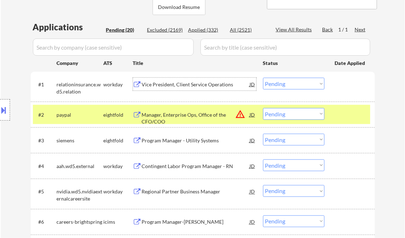
click at [193, 82] on div "Vice President, Client Service Operations" at bounding box center [196, 84] width 108 height 7
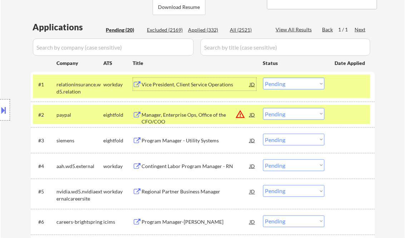
click at [286, 80] on select "Choose an option... Pending Applied Excluded (Questions) Excluded (Expired) Exc…" at bounding box center [293, 84] width 61 height 12
click at [263, 78] on select "Choose an option... Pending Applied Excluded (Questions) Excluded (Expired) Exc…" at bounding box center [293, 84] width 61 height 12
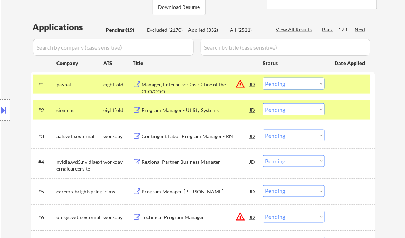
click at [183, 85] on div "Manager, Enterprise Ops, Office of the CFO/COO" at bounding box center [196, 88] width 108 height 14
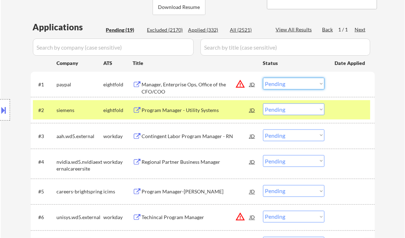
click at [277, 85] on select "Choose an option... Pending Applied Excluded (Questions) Excluded (Expired) Exc…" at bounding box center [293, 84] width 61 height 12
click at [263, 78] on select "Choose an option... Pending Applied Excluded (Questions) Excluded (Expired) Exc…" at bounding box center [293, 84] width 61 height 12
click at [157, 106] on div "Program Manager - Utility Systems" at bounding box center [196, 110] width 108 height 13
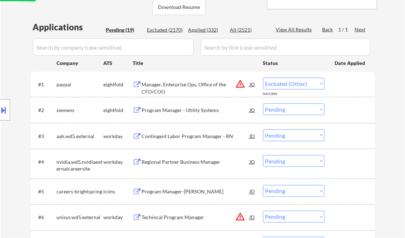
select select ""pending""
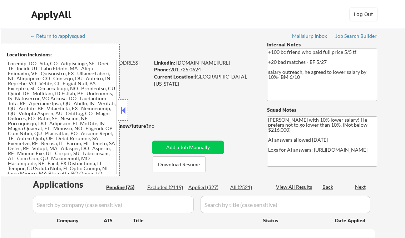
select select ""pending""
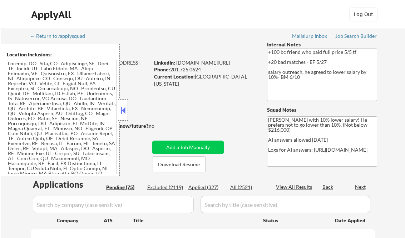
select select ""pending""
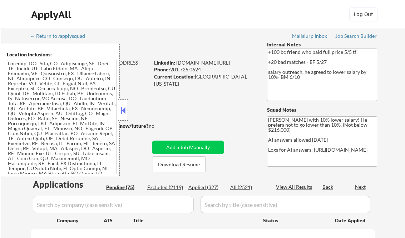
select select ""pending""
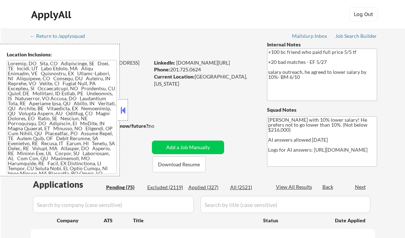
select select ""pending""
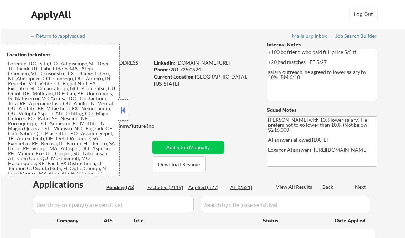
select select ""pending""
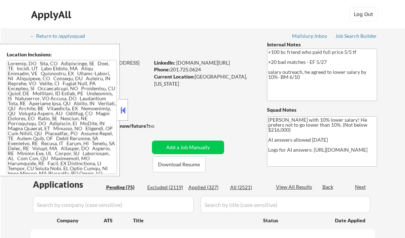
select select ""pending""
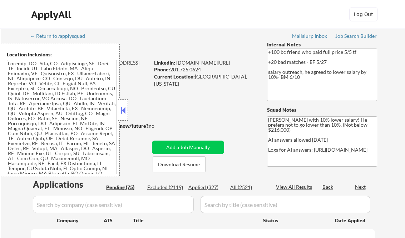
select select ""pending""
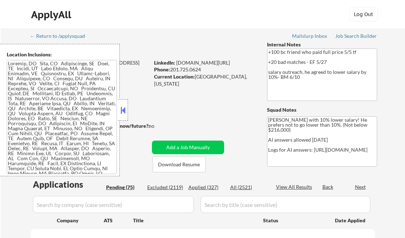
select select ""pending""
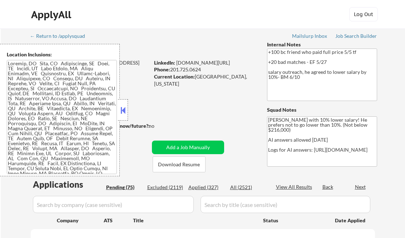
select select ""pending""
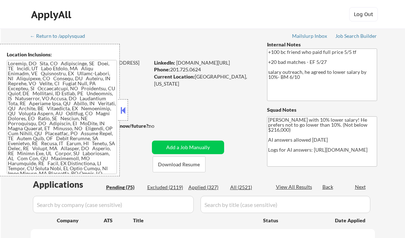
select select ""pending""
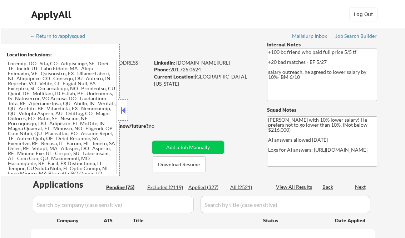
select select ""pending""
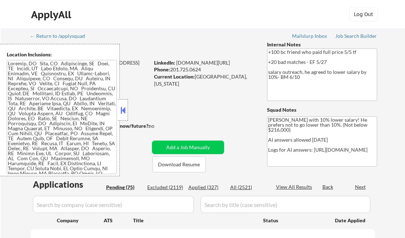
select select ""pending""
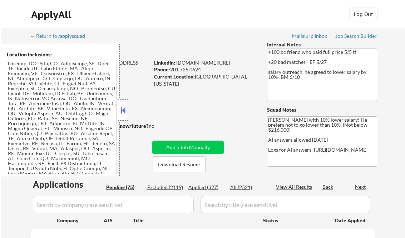
select select ""pending""
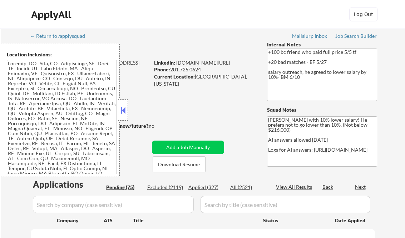
select select ""pending""
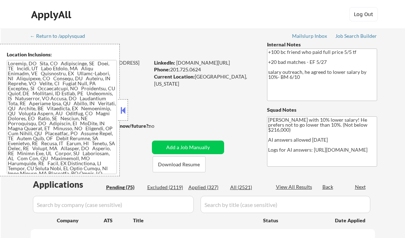
select select ""pending""
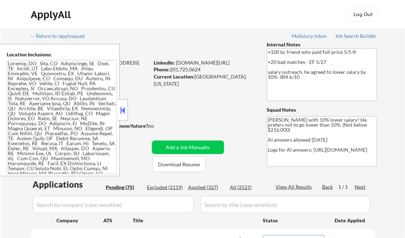
click at [123, 110] on button at bounding box center [123, 110] width 8 height 11
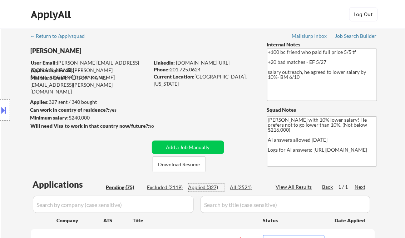
click at [211, 188] on div "Applied (327)" at bounding box center [206, 187] width 36 height 7
select select ""applied""
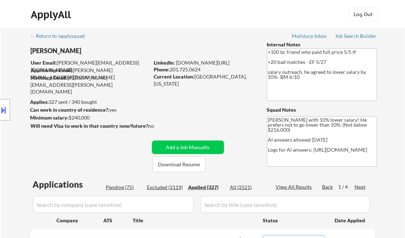
select select ""applied""
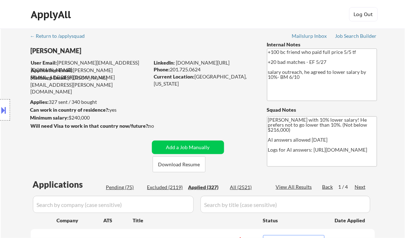
select select ""applied""
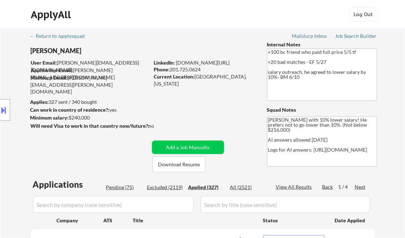
select select ""applied""
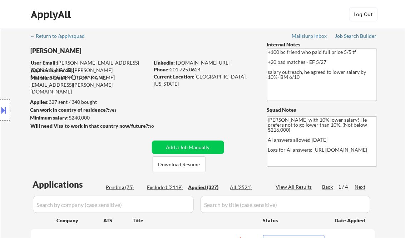
select select ""applied""
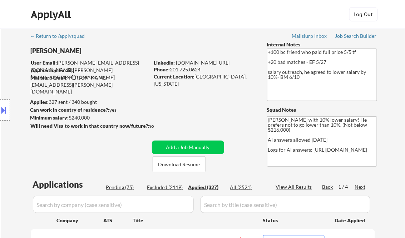
select select ""applied""
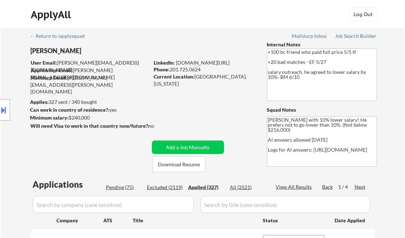
select select ""applied""
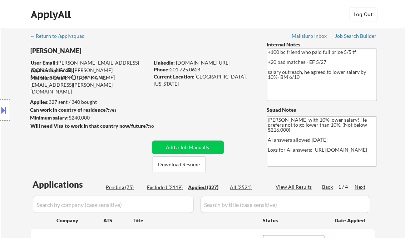
select select ""applied""
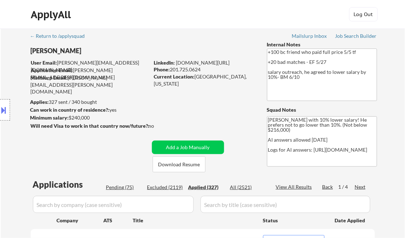
select select ""applied""
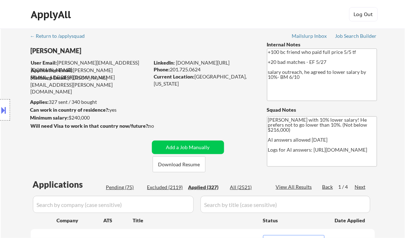
select select ""applied""
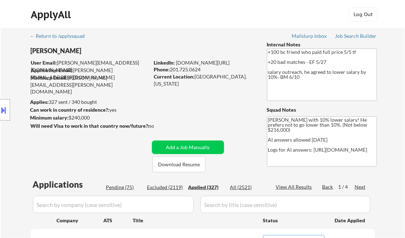
select select ""applied""
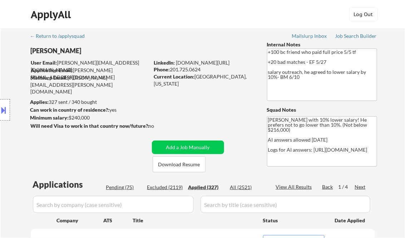
select select ""applied""
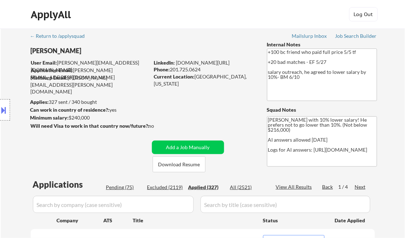
select select ""applied""
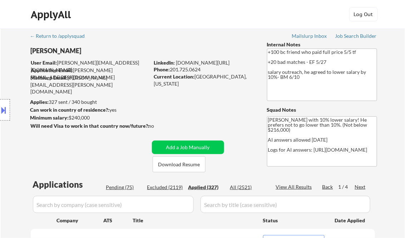
select select ""applied""
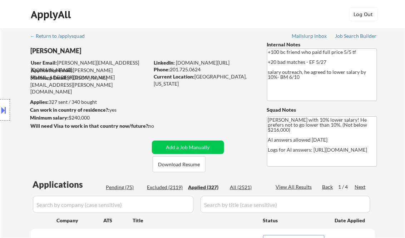
select select ""applied""
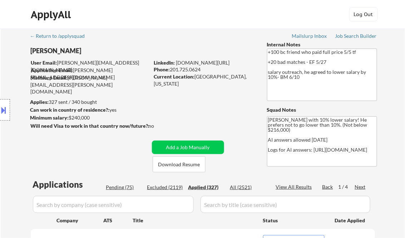
select select ""applied""
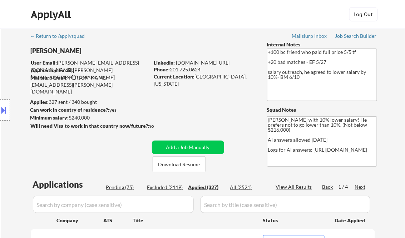
select select ""applied""
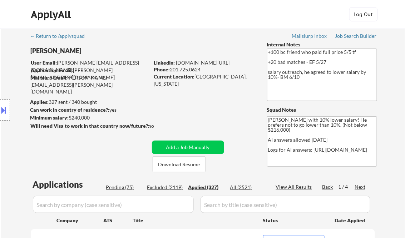
select select ""applied""
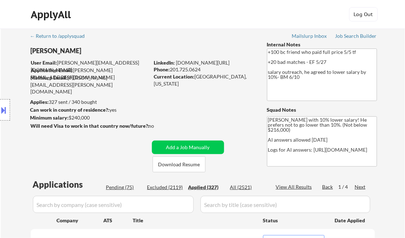
select select ""applied""
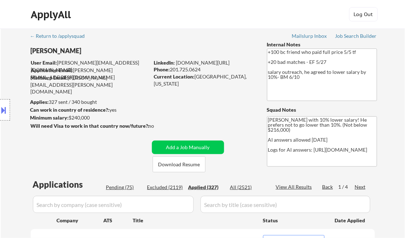
select select ""applied""
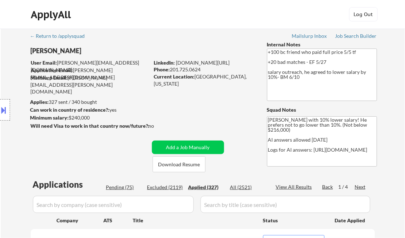
select select ""applied""
click at [295, 187] on div "View All Results" at bounding box center [295, 187] width 38 height 7
select select ""applied""
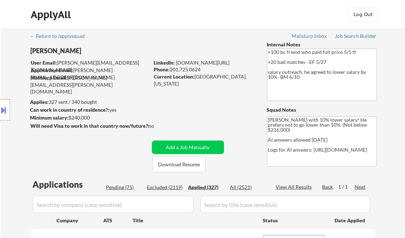
select select ""applied""
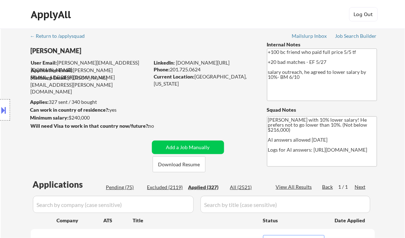
select select ""applied""
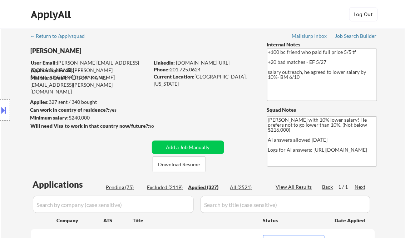
select select ""applied""
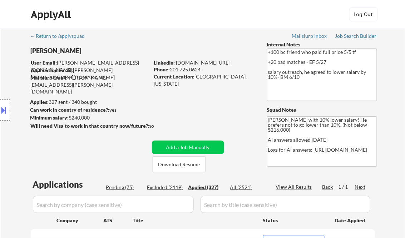
select select ""applied""
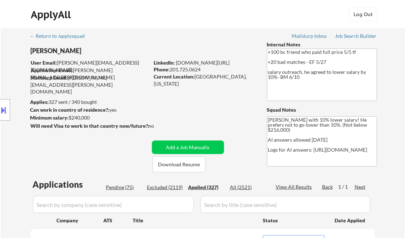
select select ""applied""
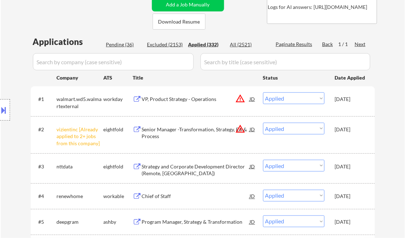
scroll to position [200, 0]
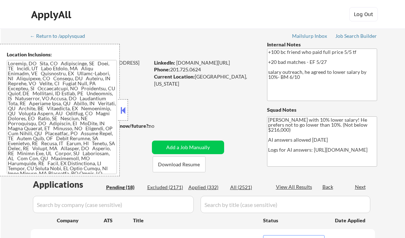
select select ""pending""
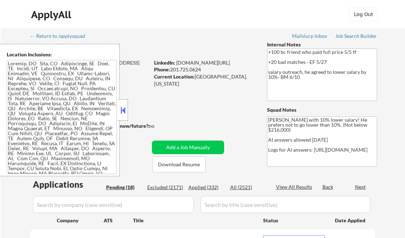
select select ""pending""
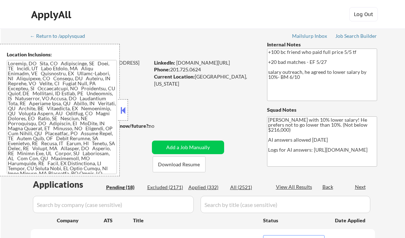
select select ""pending""
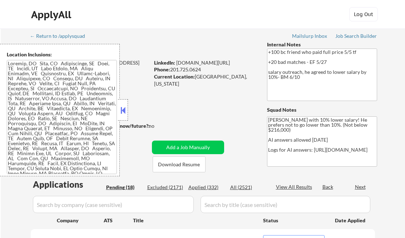
select select ""pending""
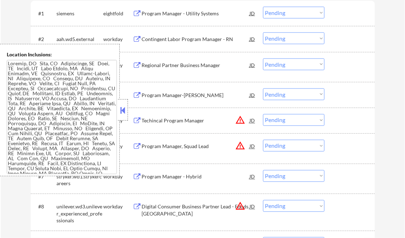
scroll to position [200, 0]
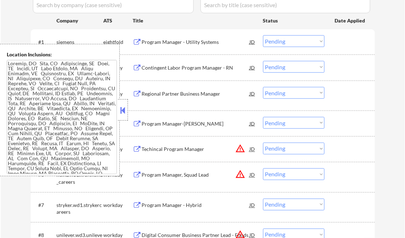
click at [124, 108] on button at bounding box center [123, 110] width 8 height 11
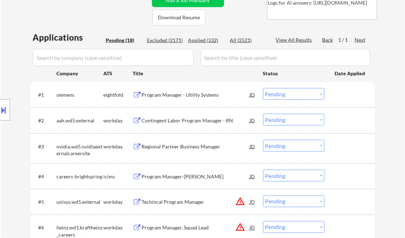
scroll to position [172, 0]
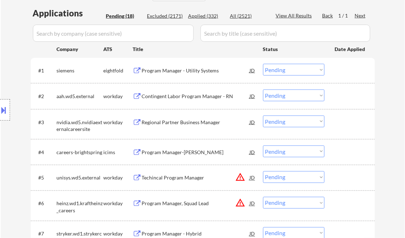
click at [193, 70] on div "Program Manager - Utility Systems" at bounding box center [196, 70] width 108 height 7
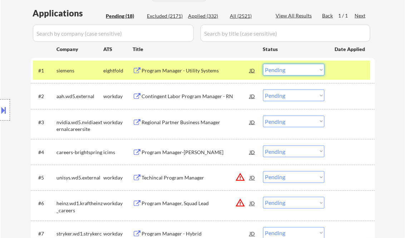
drag, startPoint x: 276, startPoint y: 69, endPoint x: 280, endPoint y: 74, distance: 7.4
click at [276, 69] on select "Choose an option... Pending Applied Excluded (Questions) Excluded (Expired) Exc…" at bounding box center [293, 70] width 61 height 12
click at [263, 64] on select "Choose an option... Pending Applied Excluded (Questions) Excluded (Expired) Exc…" at bounding box center [293, 70] width 61 height 12
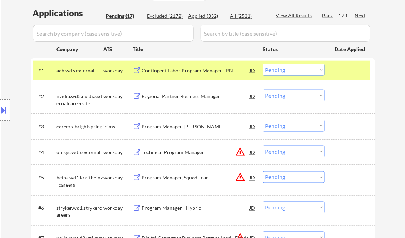
click at [182, 72] on div "Contingent Labor Program Manager - RN" at bounding box center [196, 70] width 108 height 7
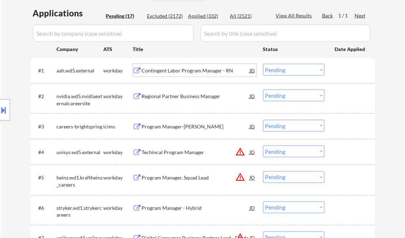
drag, startPoint x: 283, startPoint y: 71, endPoint x: 291, endPoint y: 77, distance: 10.3
click at [283, 71] on select "Choose an option... Pending Applied Excluded (Questions) Excluded (Expired) Exc…" at bounding box center [293, 70] width 61 height 12
click at [263, 64] on select "Choose an option... Pending Applied Excluded (Questions) Excluded (Expired) Exc…" at bounding box center [293, 70] width 61 height 12
click at [204, 97] on div "Regional Partner Business Manager" at bounding box center [196, 96] width 108 height 7
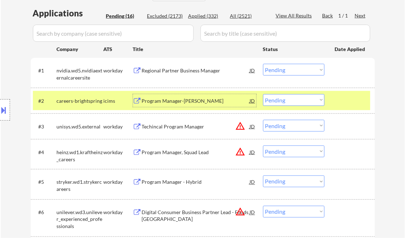
click at [198, 69] on div "Regional Partner Business Manager" at bounding box center [196, 70] width 108 height 7
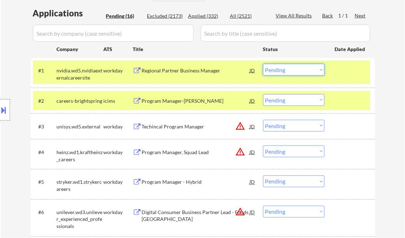
click at [282, 65] on select "Choose an option... Pending Applied Excluded (Questions) Excluded (Expired) Exc…" at bounding box center [293, 70] width 61 height 12
click at [263, 64] on select "Choose an option... Pending Applied Excluded (Questions) Excluded (Expired) Exc…" at bounding box center [293, 70] width 61 height 12
select select ""pending""
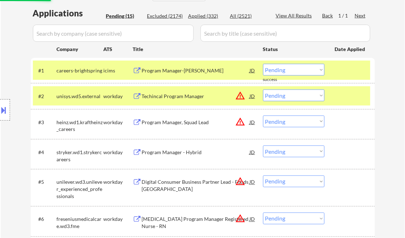
click at [178, 74] on div "Program Manager-[PERSON_NAME]" at bounding box center [196, 70] width 108 height 7
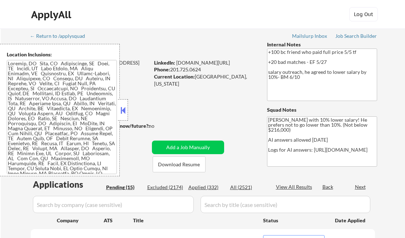
select select ""pending""
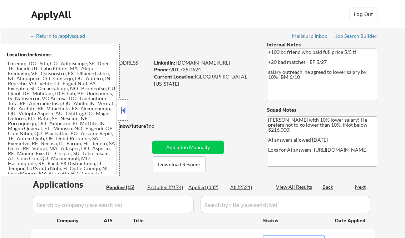
select select ""pending""
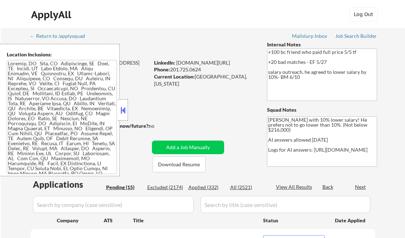
select select ""pending""
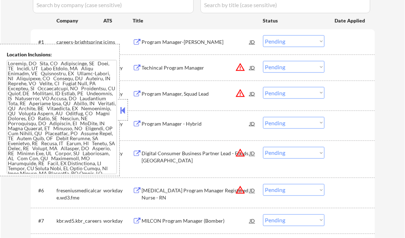
click at [123, 108] on button at bounding box center [123, 110] width 8 height 11
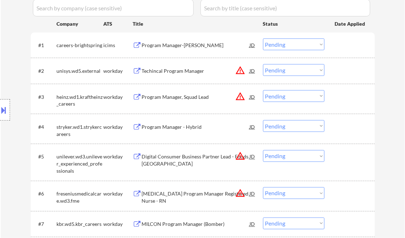
scroll to position [114, 0]
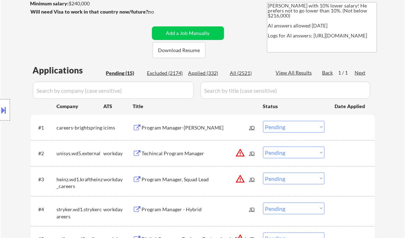
click at [184, 124] on div "Program Manager-[PERSON_NAME]" at bounding box center [196, 127] width 108 height 13
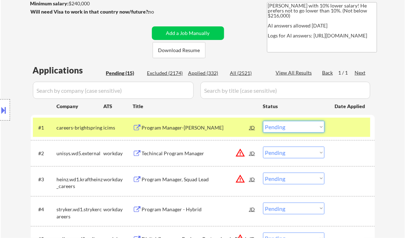
click at [298, 128] on select "Choose an option... Pending Applied Excluded (Questions) Excluded (Expired) Exc…" at bounding box center [293, 127] width 61 height 12
click at [263, 121] on select "Choose an option... Pending Applied Excluded (Questions) Excluded (Expired) Exc…" at bounding box center [293, 127] width 61 height 12
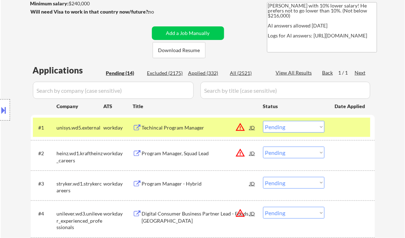
click at [184, 128] on div "Techincal Program Manager" at bounding box center [196, 127] width 108 height 7
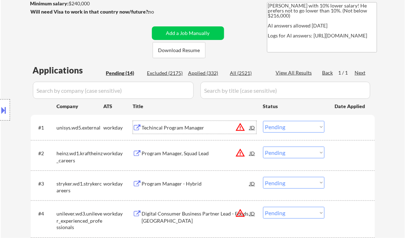
click at [293, 129] on select "Choose an option... Pending Applied Excluded (Questions) Excluded (Expired) Exc…" at bounding box center [293, 127] width 61 height 12
click at [263, 121] on select "Choose an option... Pending Applied Excluded (Questions) Excluded (Expired) Exc…" at bounding box center [293, 127] width 61 height 12
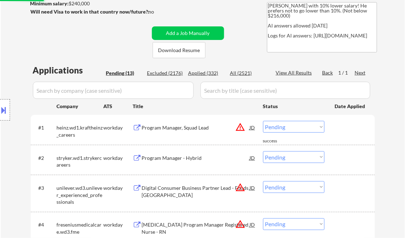
click at [201, 129] on div "Program Manager, Squad Lead" at bounding box center [196, 127] width 108 height 7
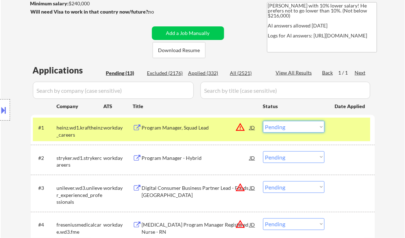
click at [295, 129] on select "Choose an option... Pending Applied Excluded (Questions) Excluded (Expired) Exc…" at bounding box center [293, 127] width 61 height 12
click at [192, 128] on div "Program Manager, Squad Lead" at bounding box center [196, 127] width 108 height 7
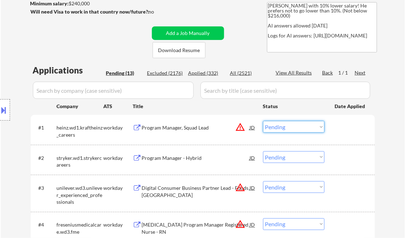
click at [288, 130] on select "Choose an option... Pending Applied Excluded (Questions) Excluded (Expired) Exc…" at bounding box center [293, 127] width 61 height 12
click at [263, 121] on select "Choose an option... Pending Applied Excluded (Questions) Excluded (Expired) Exc…" at bounding box center [293, 127] width 61 height 12
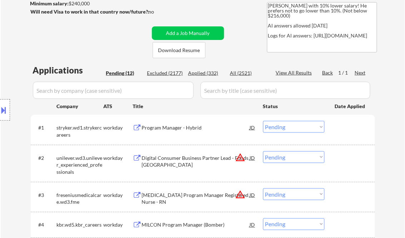
click at [174, 129] on div "Program Manager - Hybrid" at bounding box center [196, 127] width 108 height 7
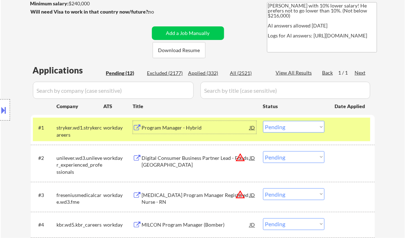
click at [183, 130] on div "Program Manager - Hybrid" at bounding box center [196, 127] width 108 height 7
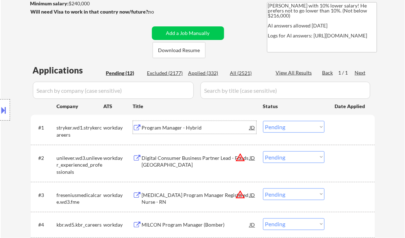
click at [283, 129] on select "Choose an option... Pending Applied Excluded (Questions) Excluded (Expired) Exc…" at bounding box center [293, 127] width 61 height 12
click at [263, 121] on select "Choose an option... Pending Applied Excluded (Questions) Excluded (Expired) Exc…" at bounding box center [293, 127] width 61 height 12
select select ""pending""
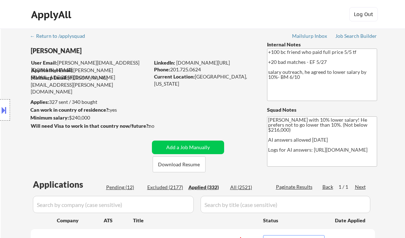
select select ""applied""
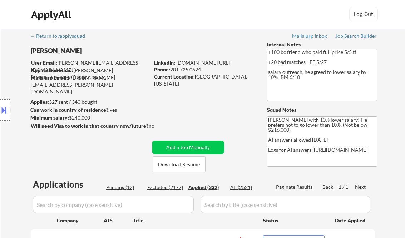
select select ""applied""
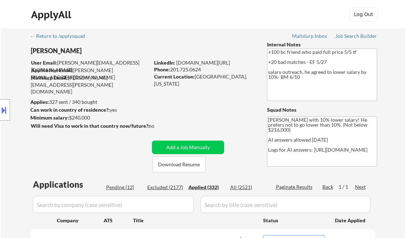
select select ""applied""
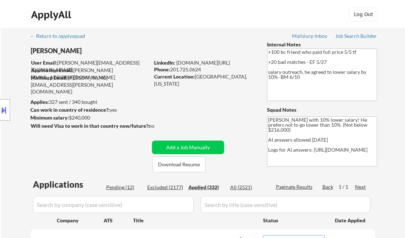
select select ""applied""
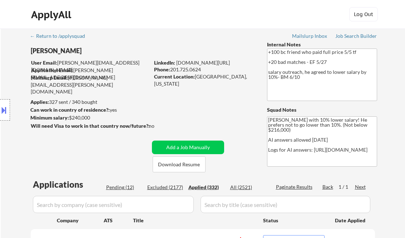
select select ""applied""
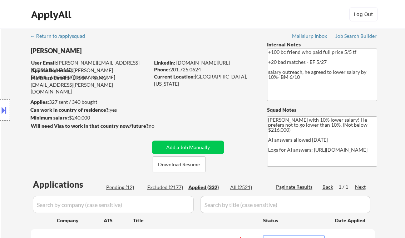
select select ""applied""
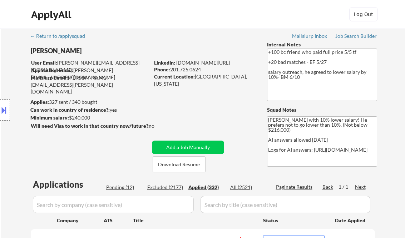
select select ""applied""
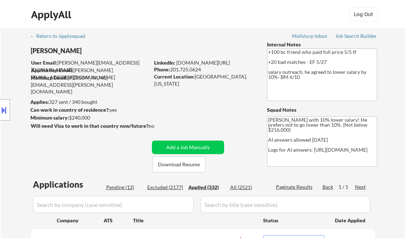
select select ""applied""
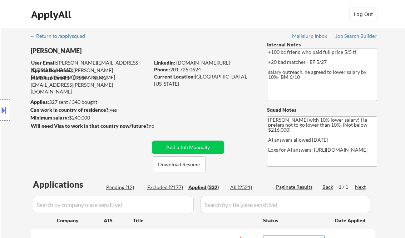
select select ""applied""
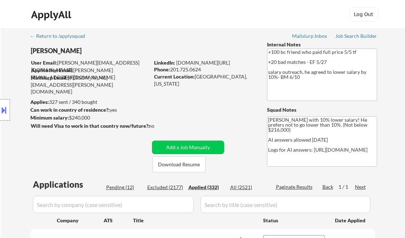
select select ""applied""
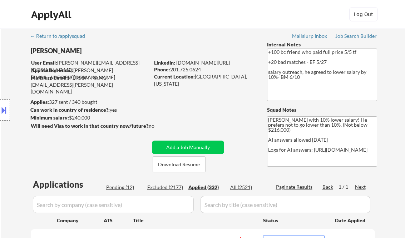
select select ""applied""
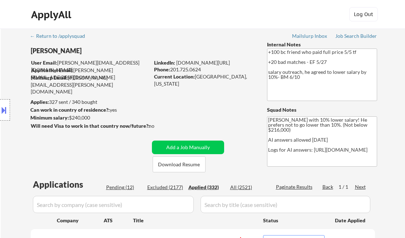
select select ""applied""
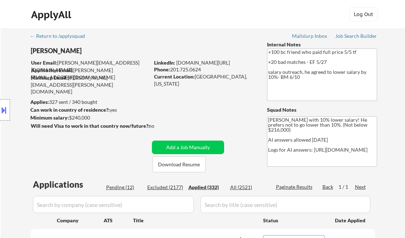
select select ""applied""
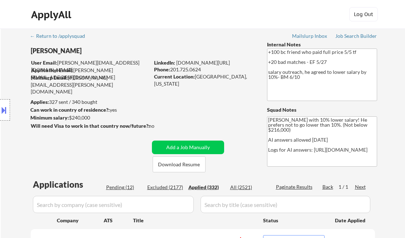
select select ""applied""
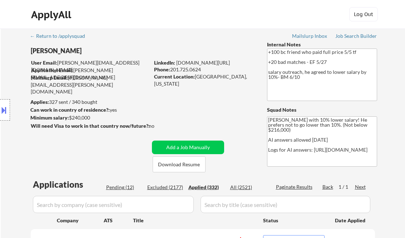
select select ""applied""
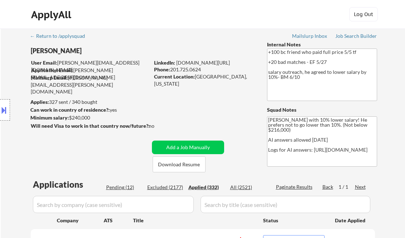
select select ""applied""
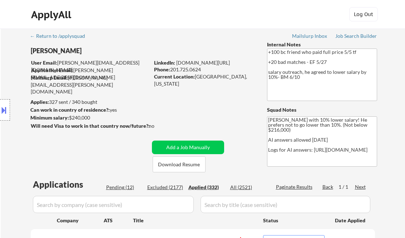
select select ""applied""
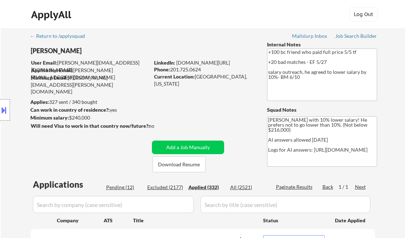
select select ""applied""
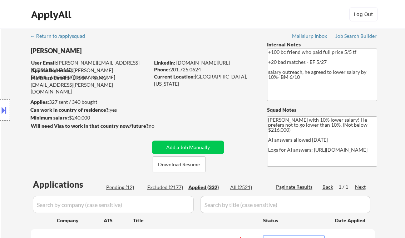
select select ""applied""
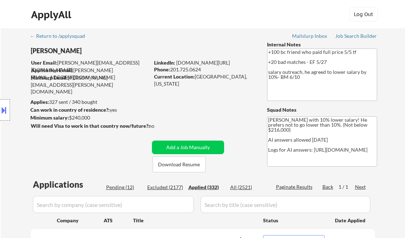
select select ""applied""
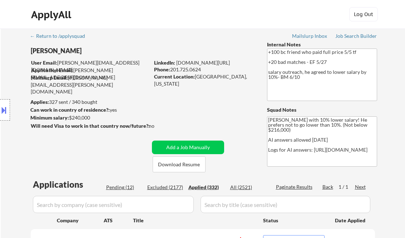
select select ""applied""
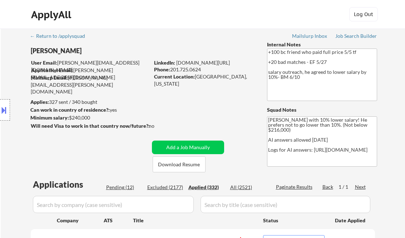
select select ""applied""
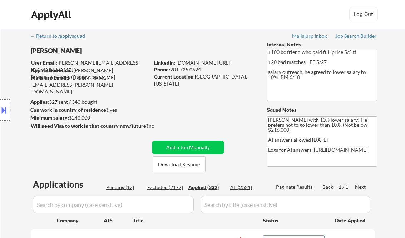
select select ""applied""
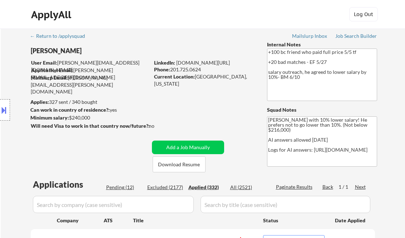
select select ""applied""
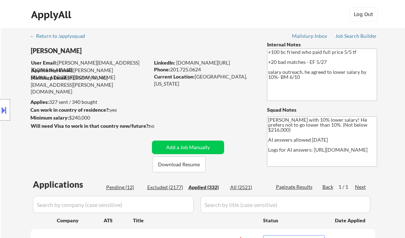
select select ""applied""
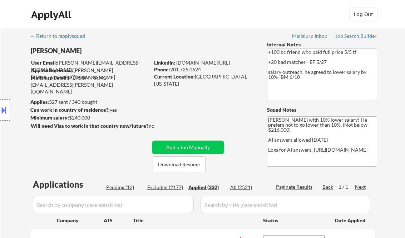
select select ""applied""
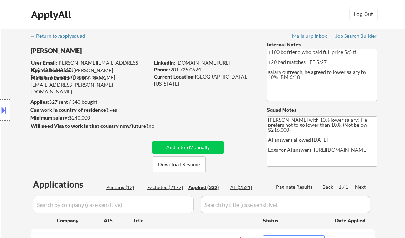
select select ""applied""
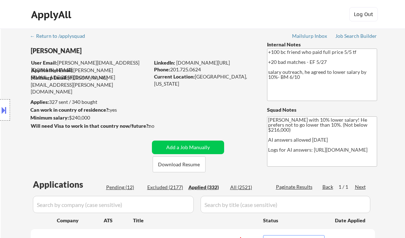
select select ""applied""
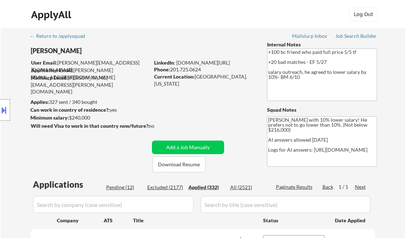
select select ""applied""
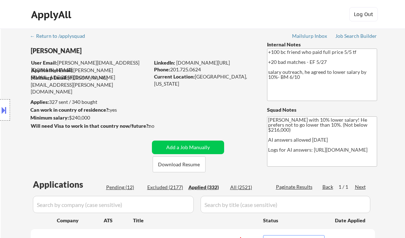
select select ""applied""
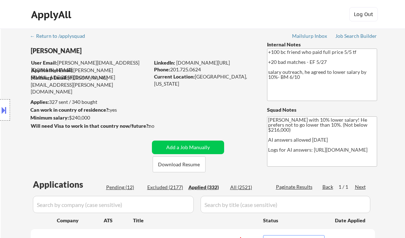
select select ""applied""
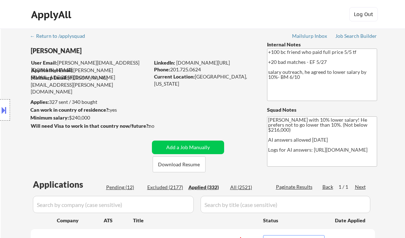
select select ""applied""
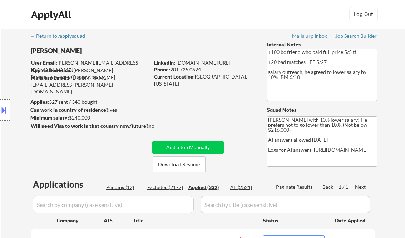
select select ""applied""
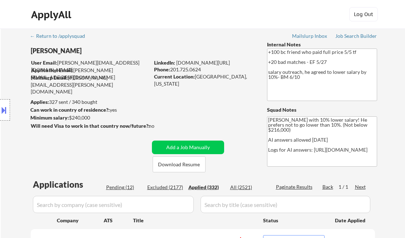
select select ""applied""
